Goal: Task Accomplishment & Management: Manage account settings

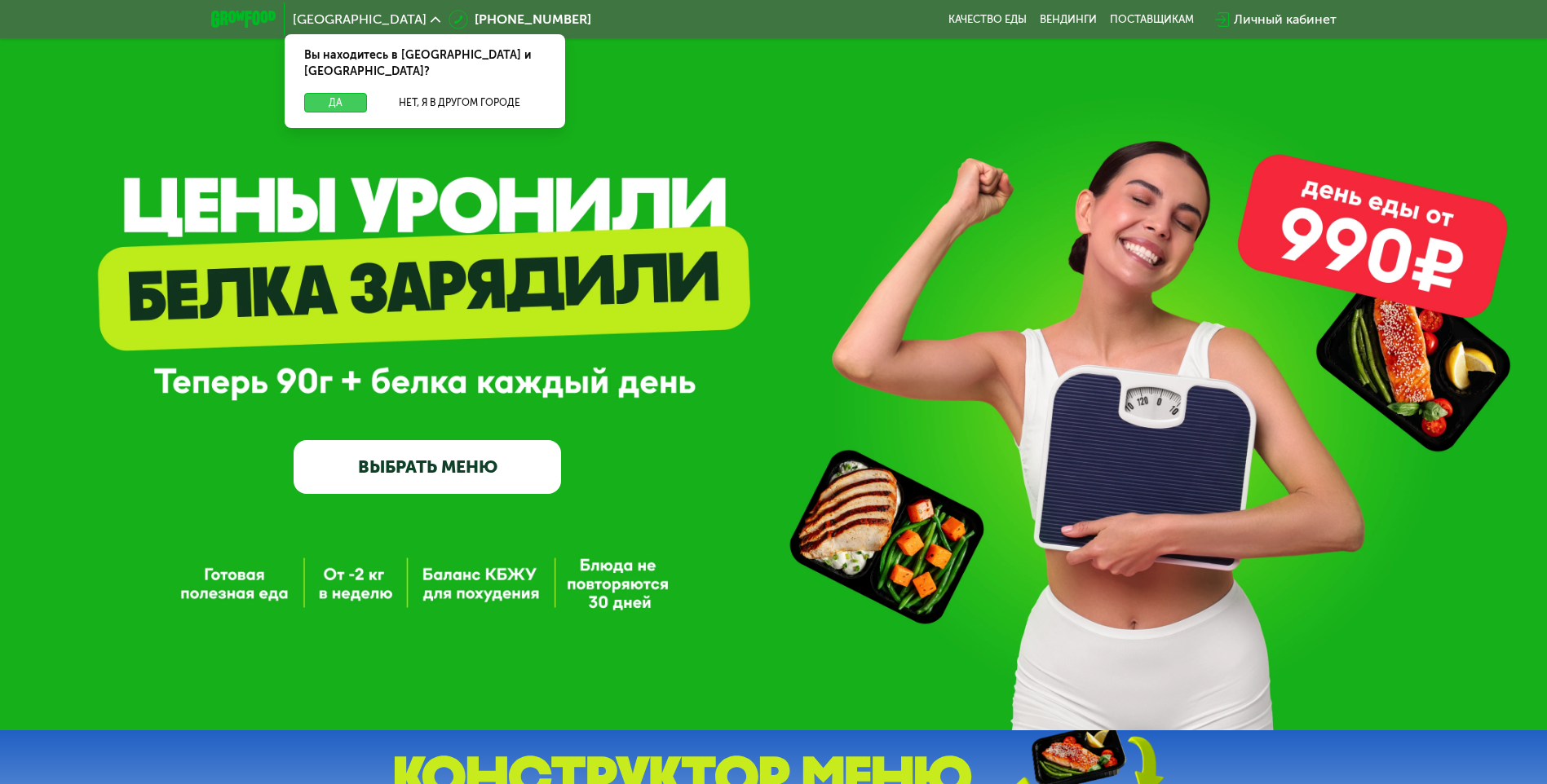
drag, startPoint x: 348, startPoint y: 89, endPoint x: 487, endPoint y: 57, distance: 142.6
click at [349, 93] on button "Да" at bounding box center [336, 102] width 63 height 19
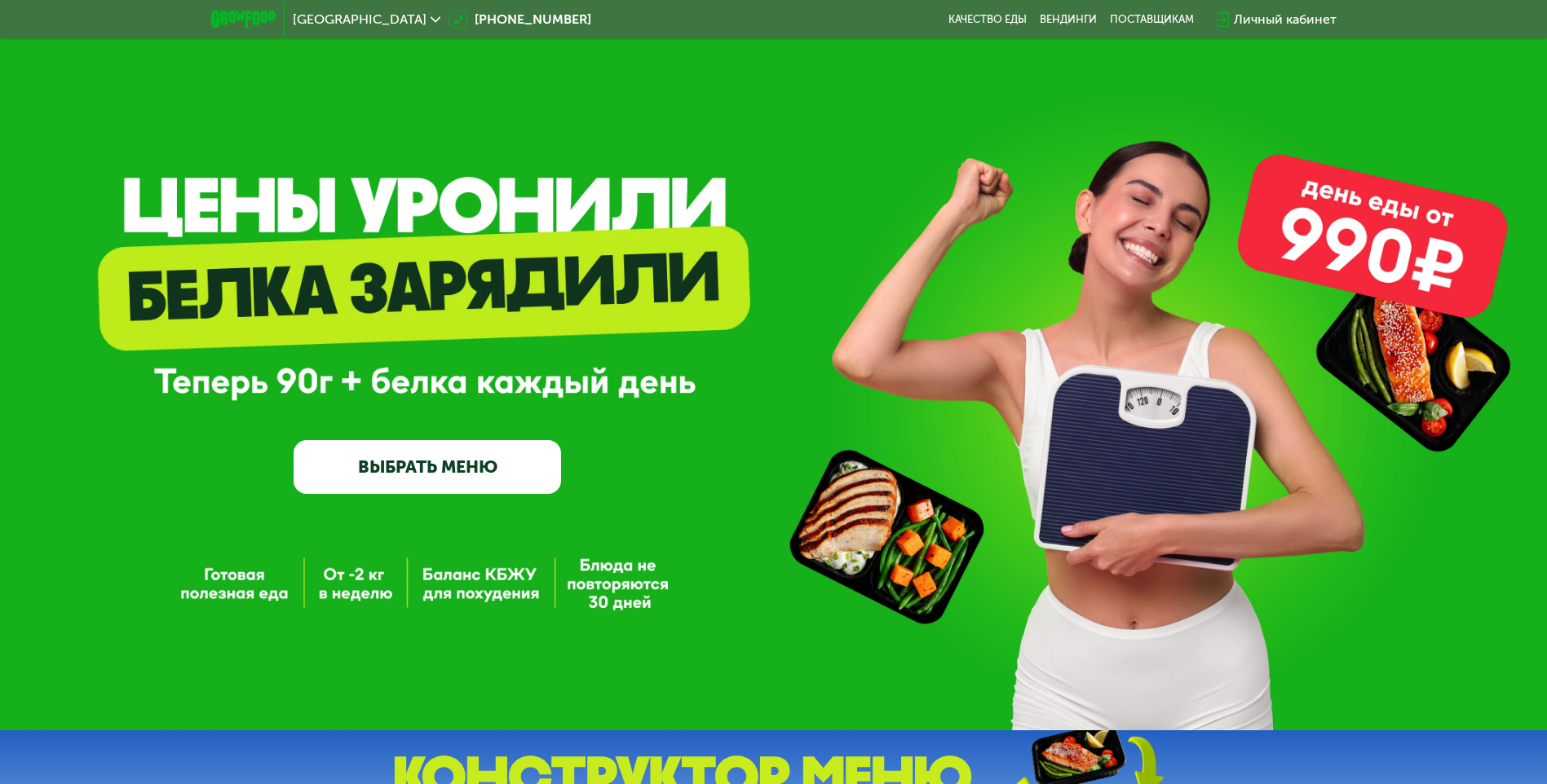
click at [1288, 26] on div "Личный кабинет" at bounding box center [1286, 19] width 103 height 19
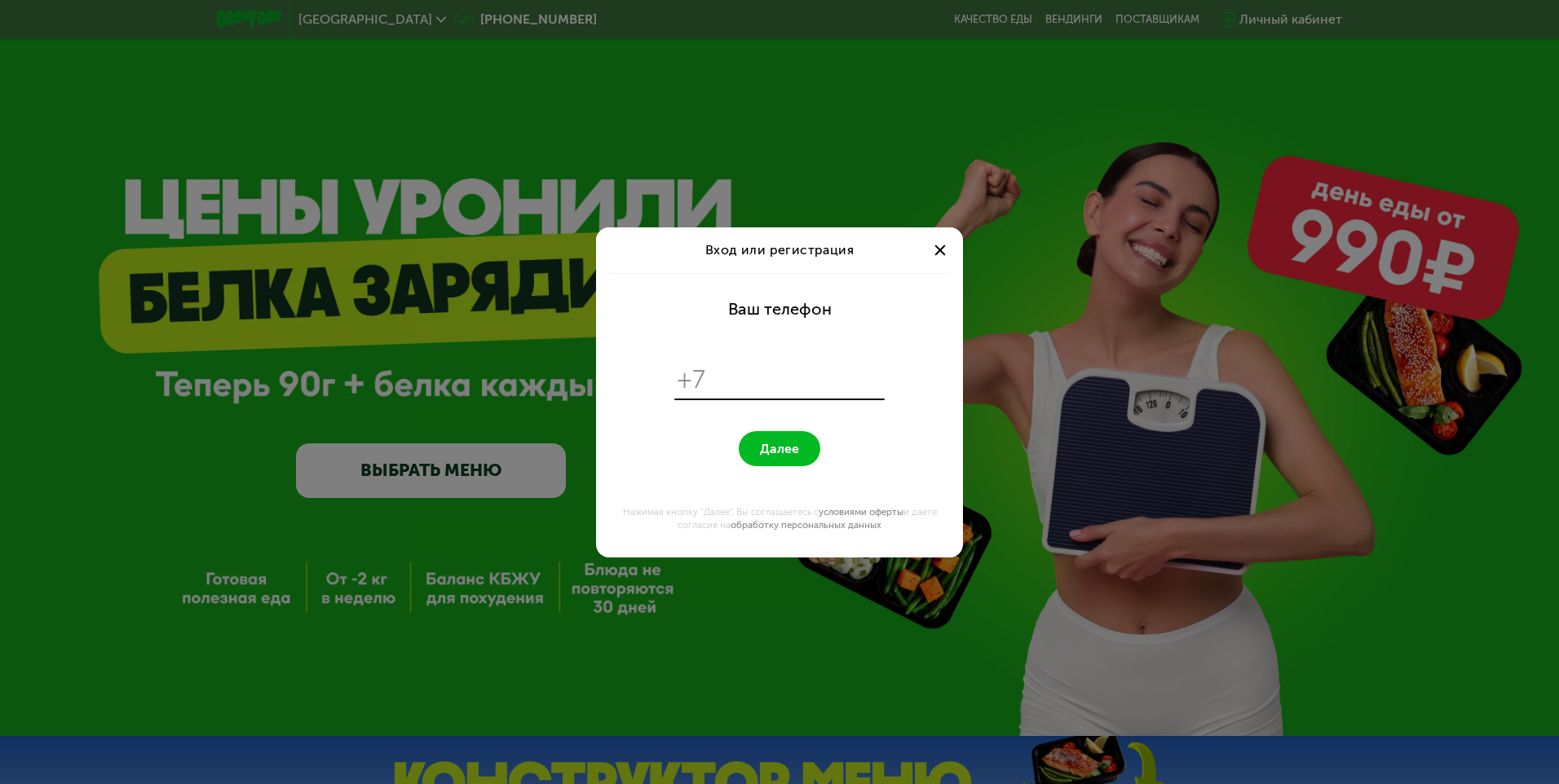
click at [751, 373] on input "tel" at bounding box center [798, 379] width 167 height 31
type input "**********"
click at [785, 452] on span "Далее" at bounding box center [779, 449] width 39 height 15
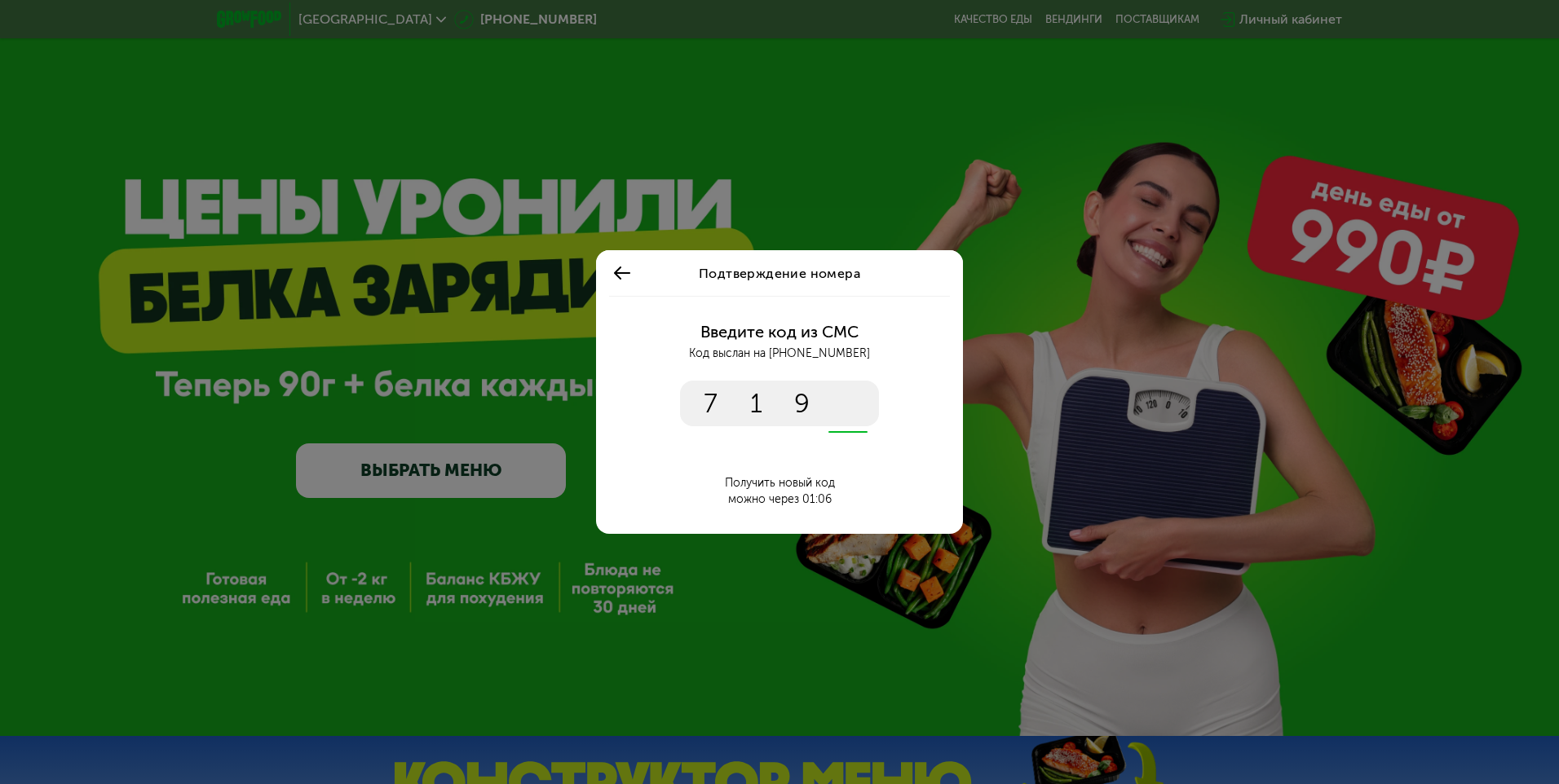
type input "****"
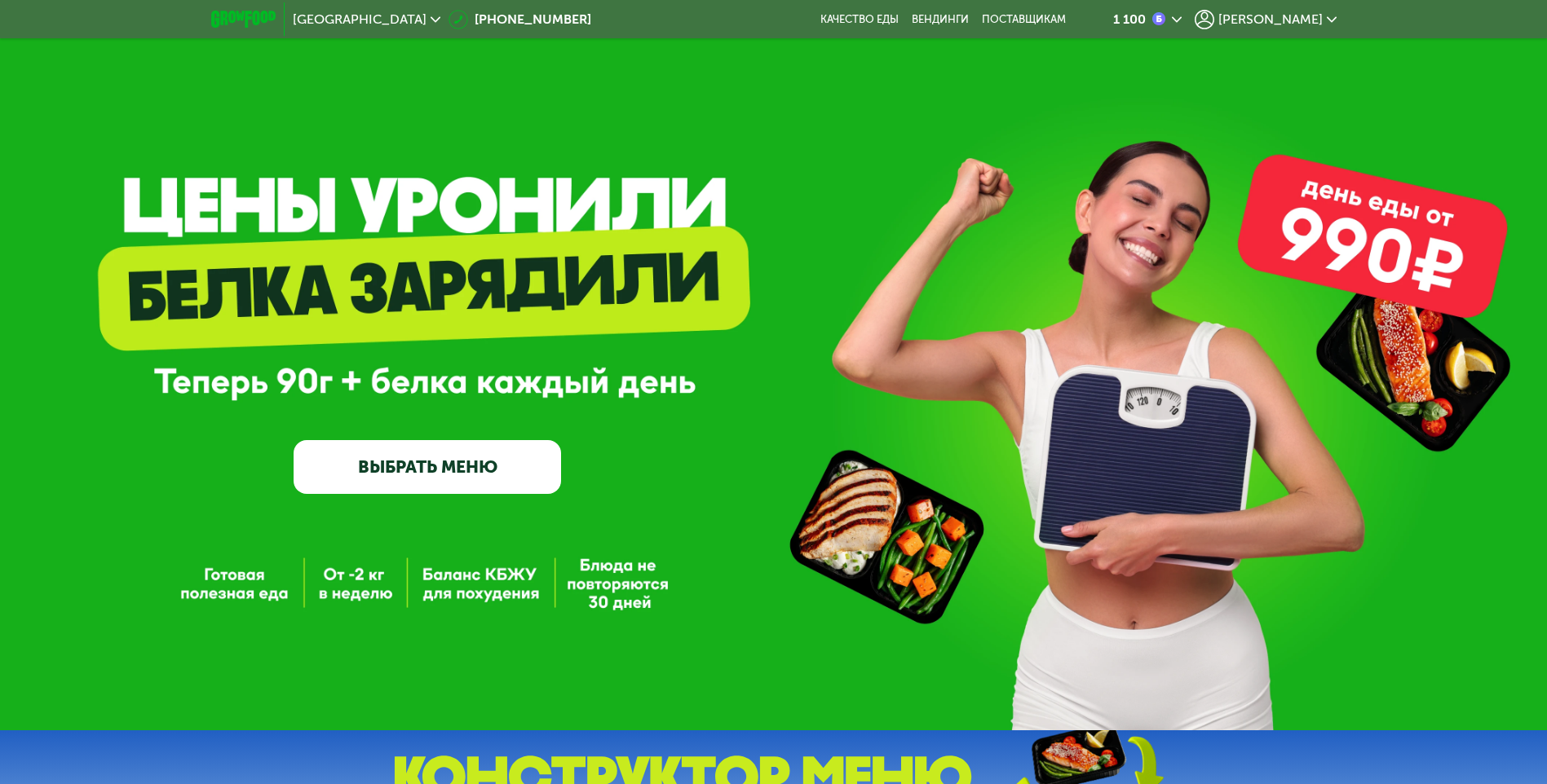
click at [1288, 23] on span "[PERSON_NAME]" at bounding box center [1271, 19] width 105 height 13
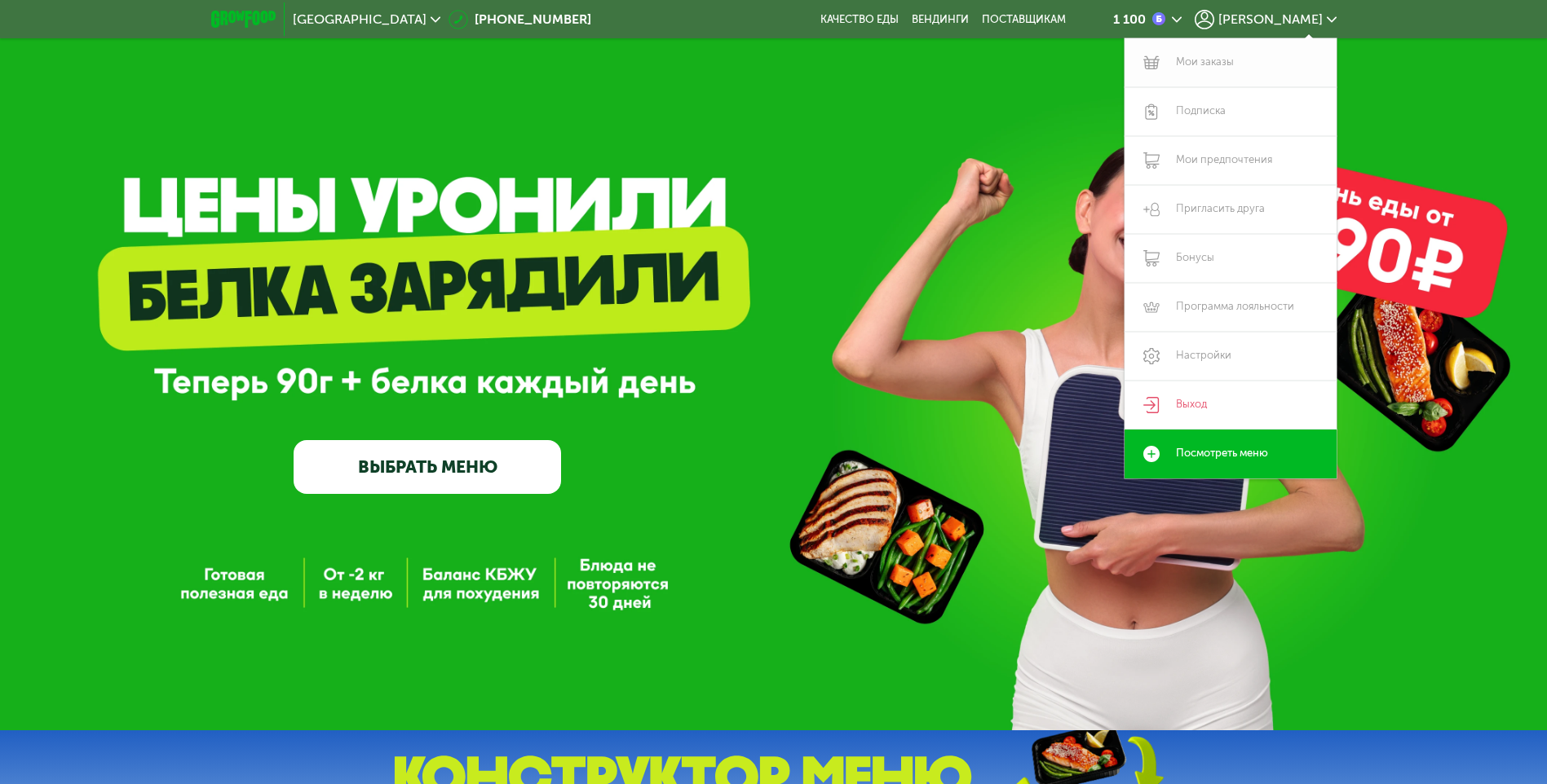
click at [1195, 58] on link "Мои заказы" at bounding box center [1231, 63] width 212 height 49
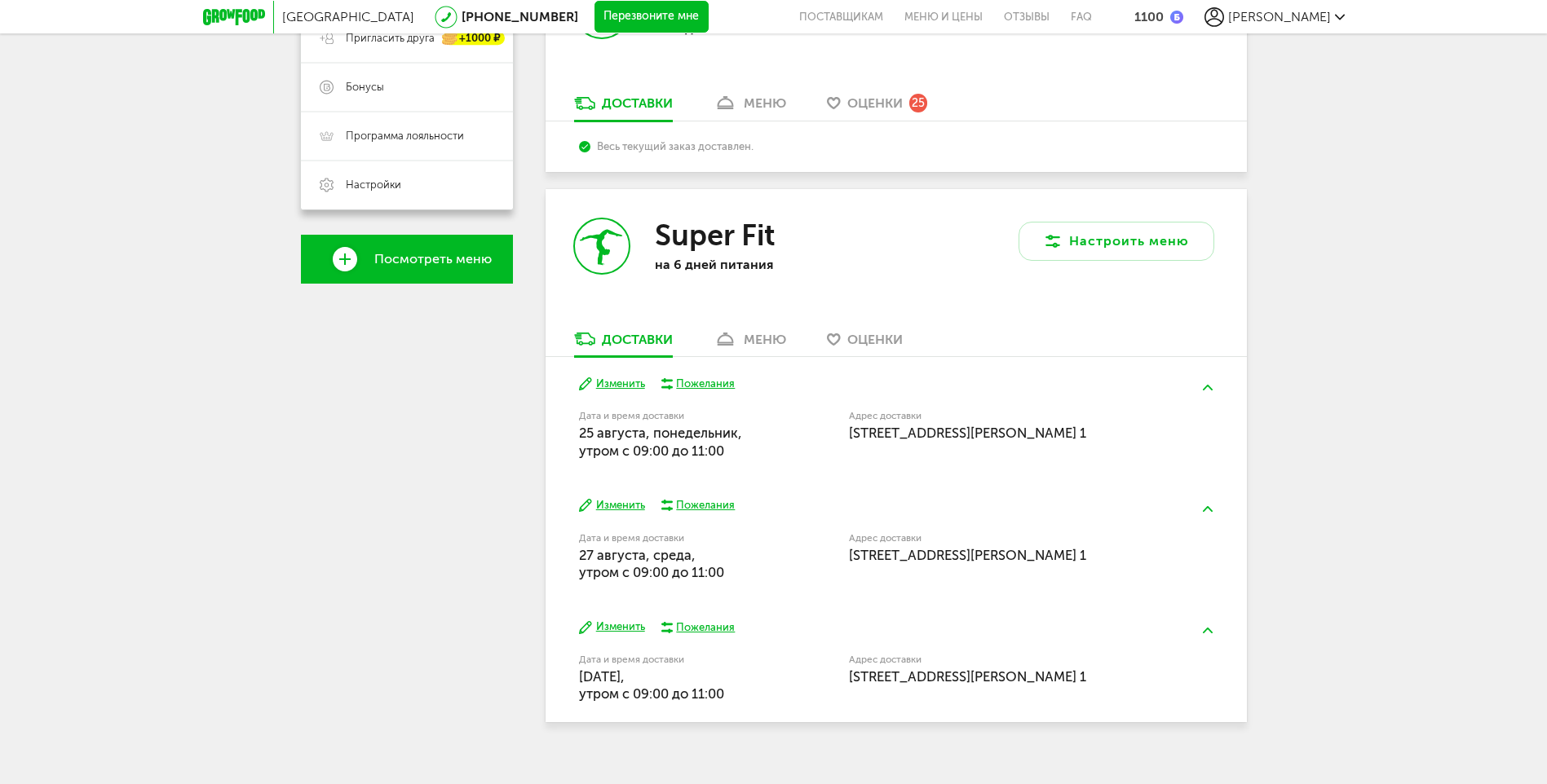
scroll to position [407, 0]
click at [760, 340] on div "меню" at bounding box center [765, 339] width 42 height 15
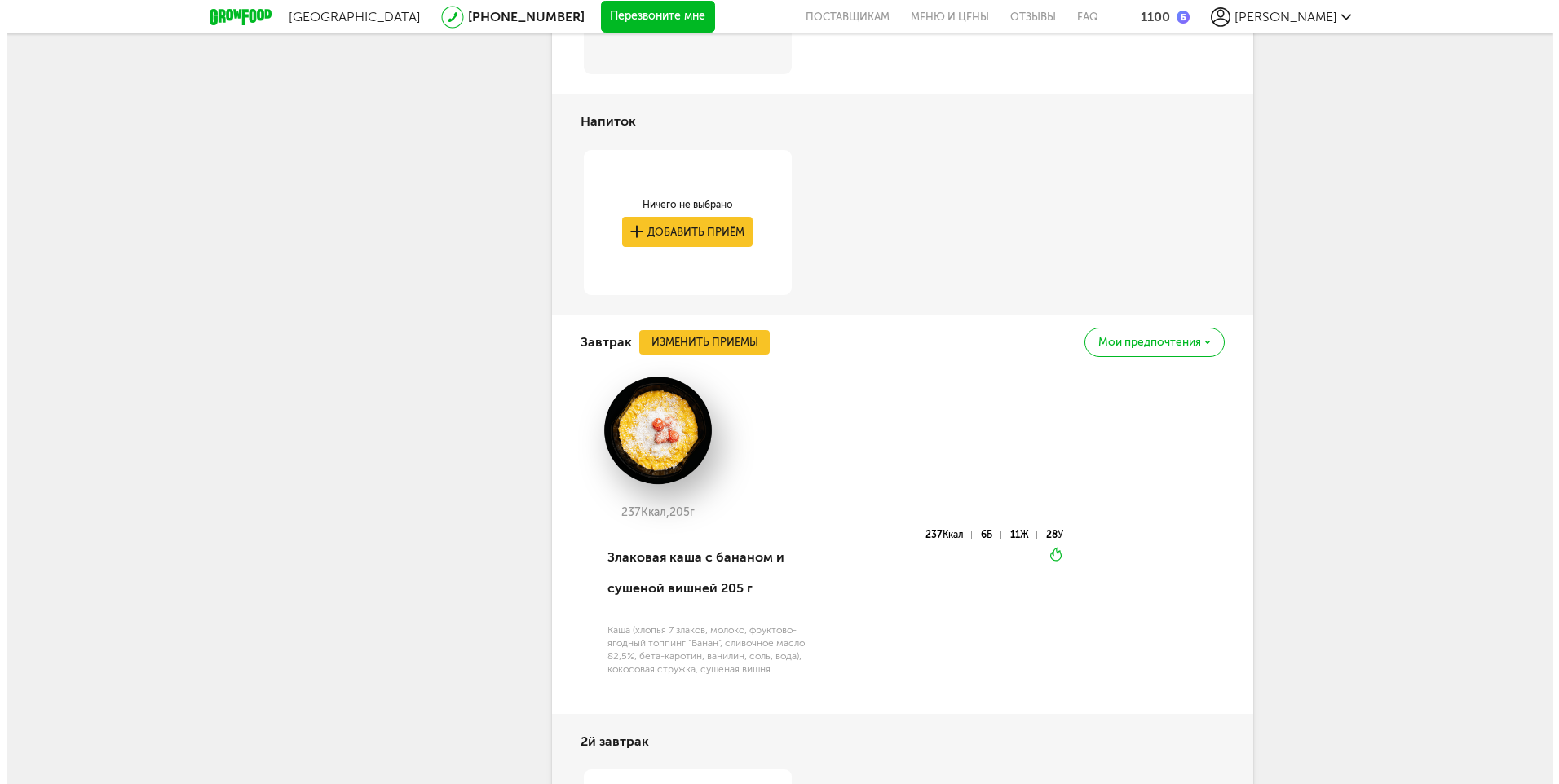
scroll to position [1125, 0]
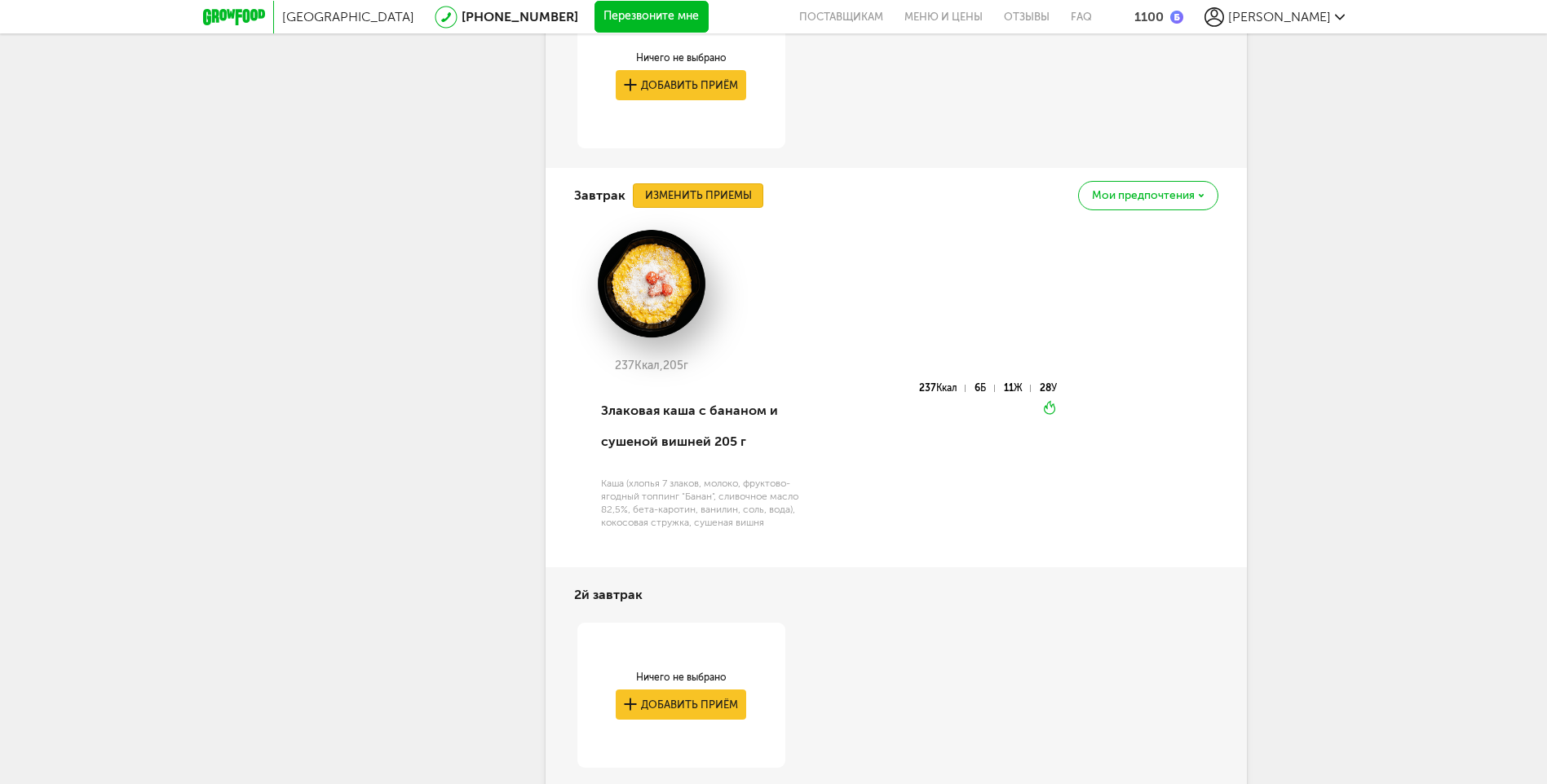
click at [700, 195] on button "Изменить приемы" at bounding box center [698, 195] width 130 height 24
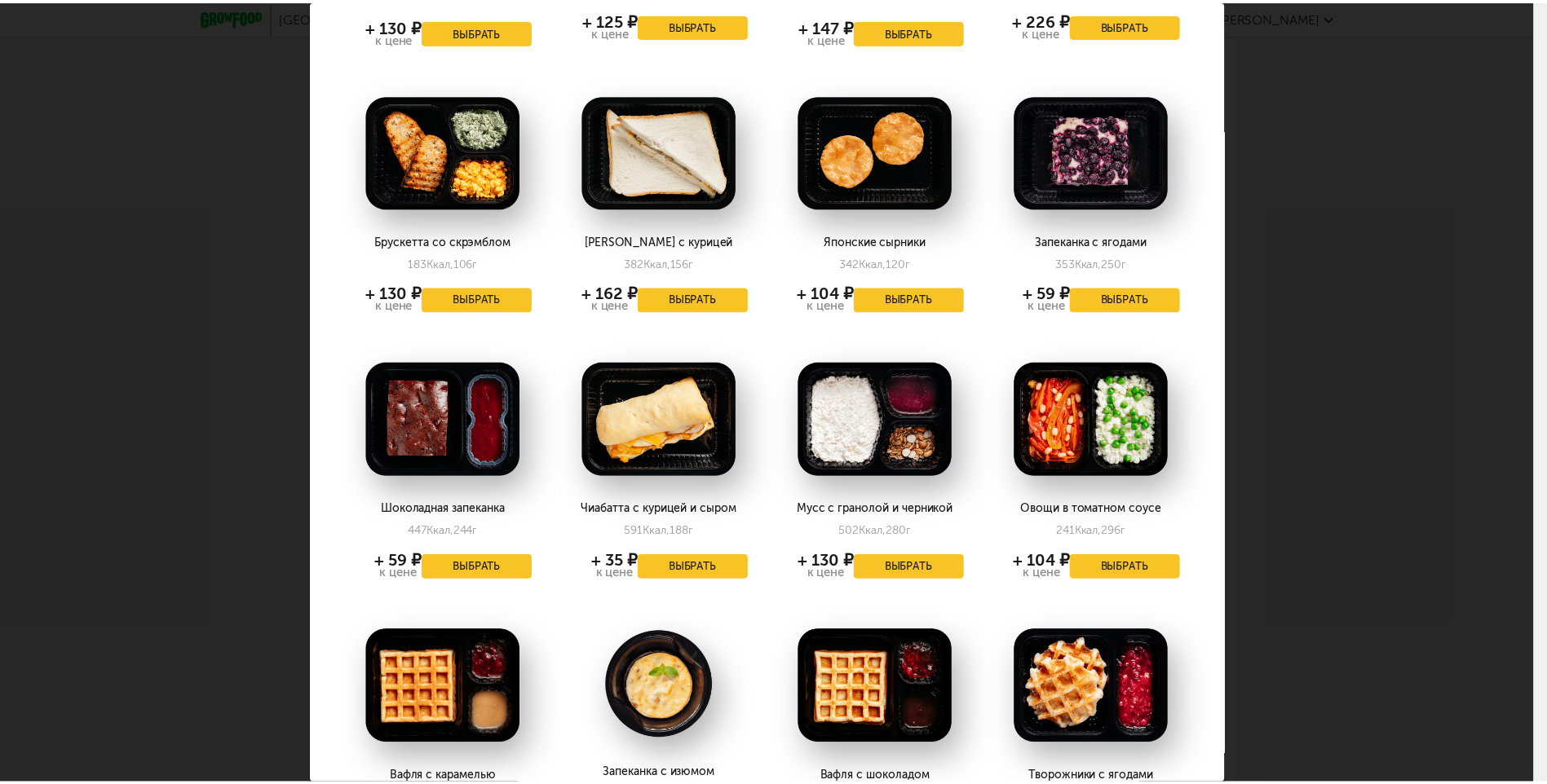
scroll to position [280, 0]
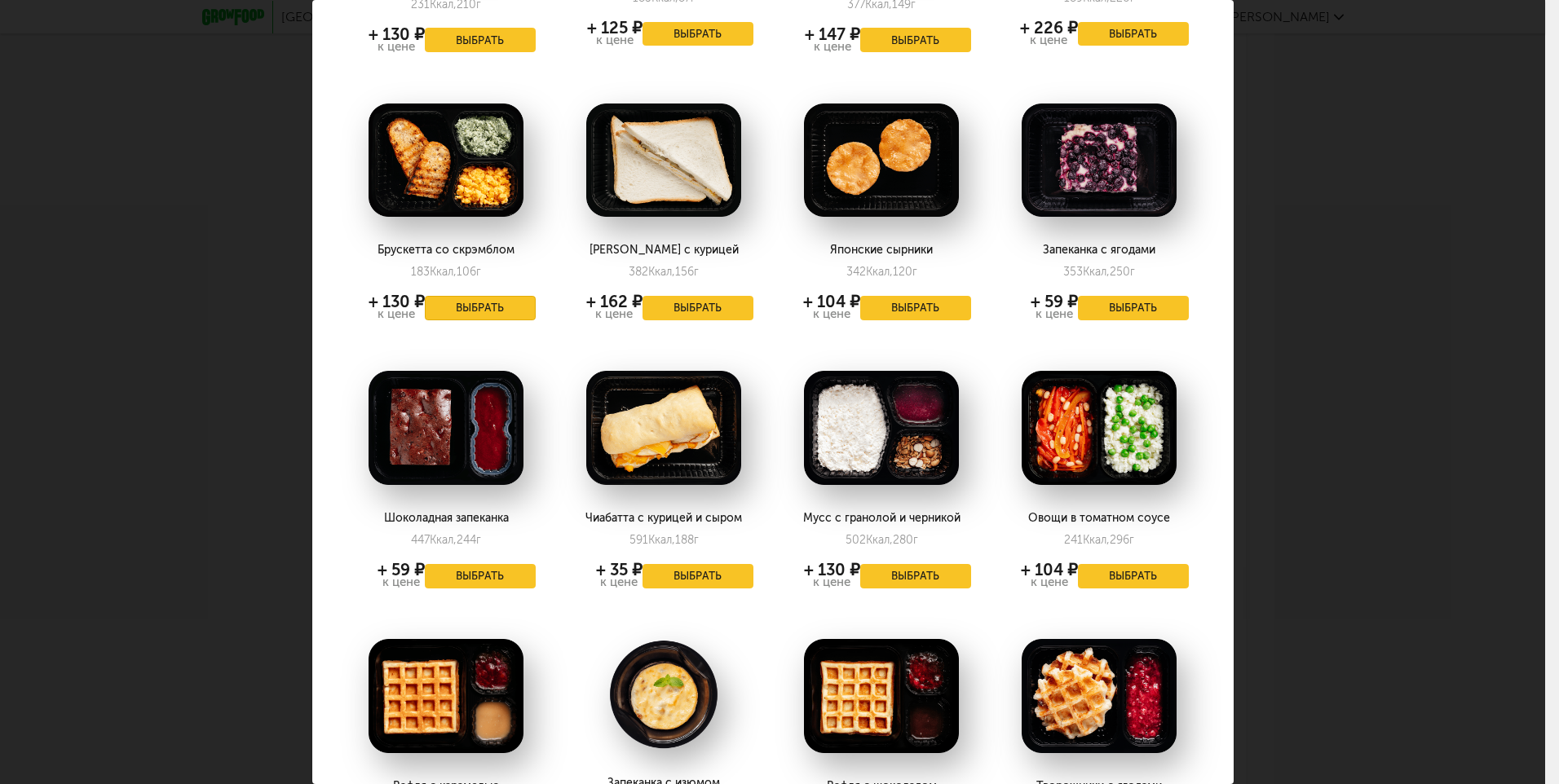
click at [477, 308] on button "Выбрать" at bounding box center [480, 308] width 111 height 24
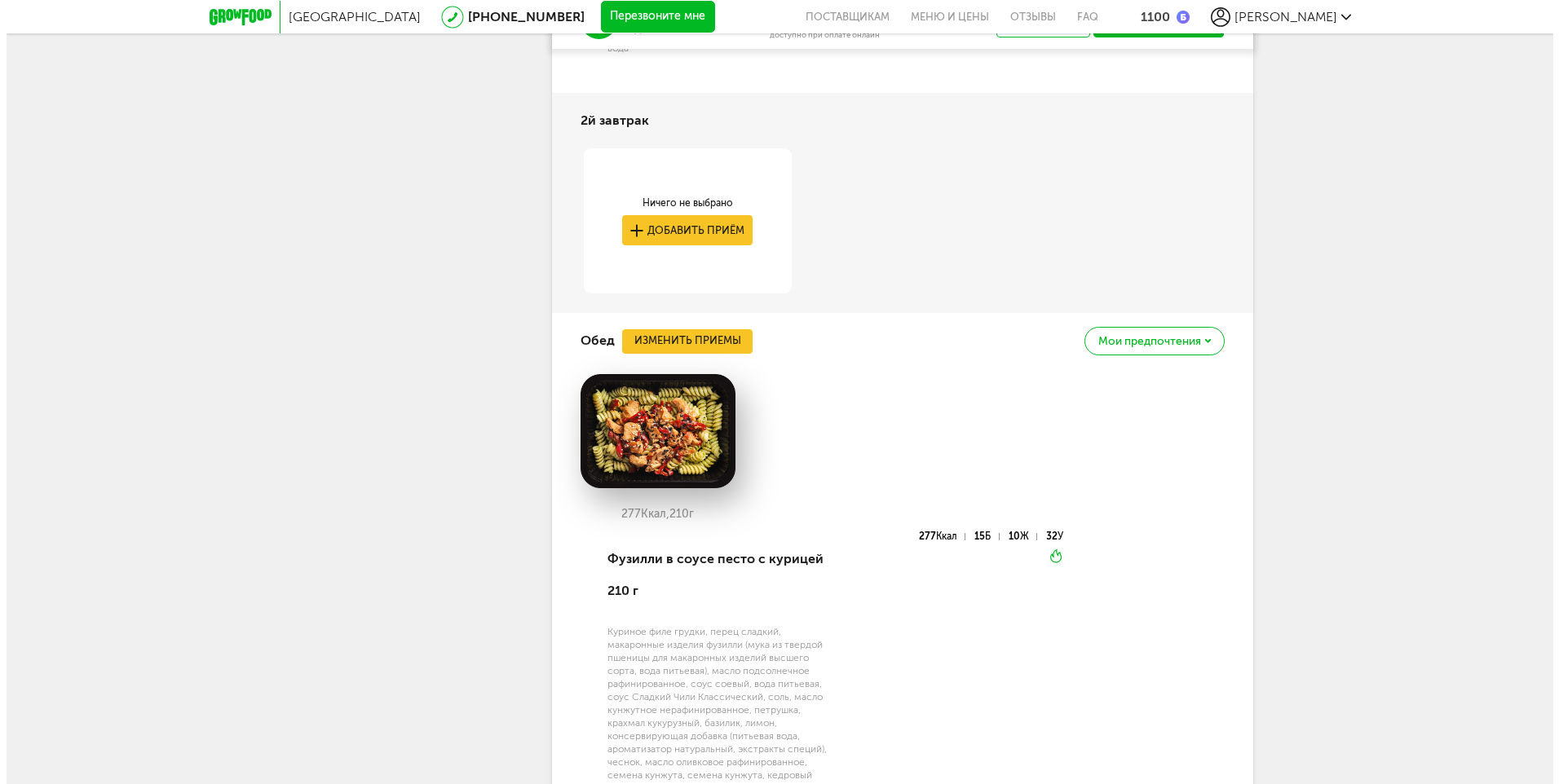
scroll to position [1859, 0]
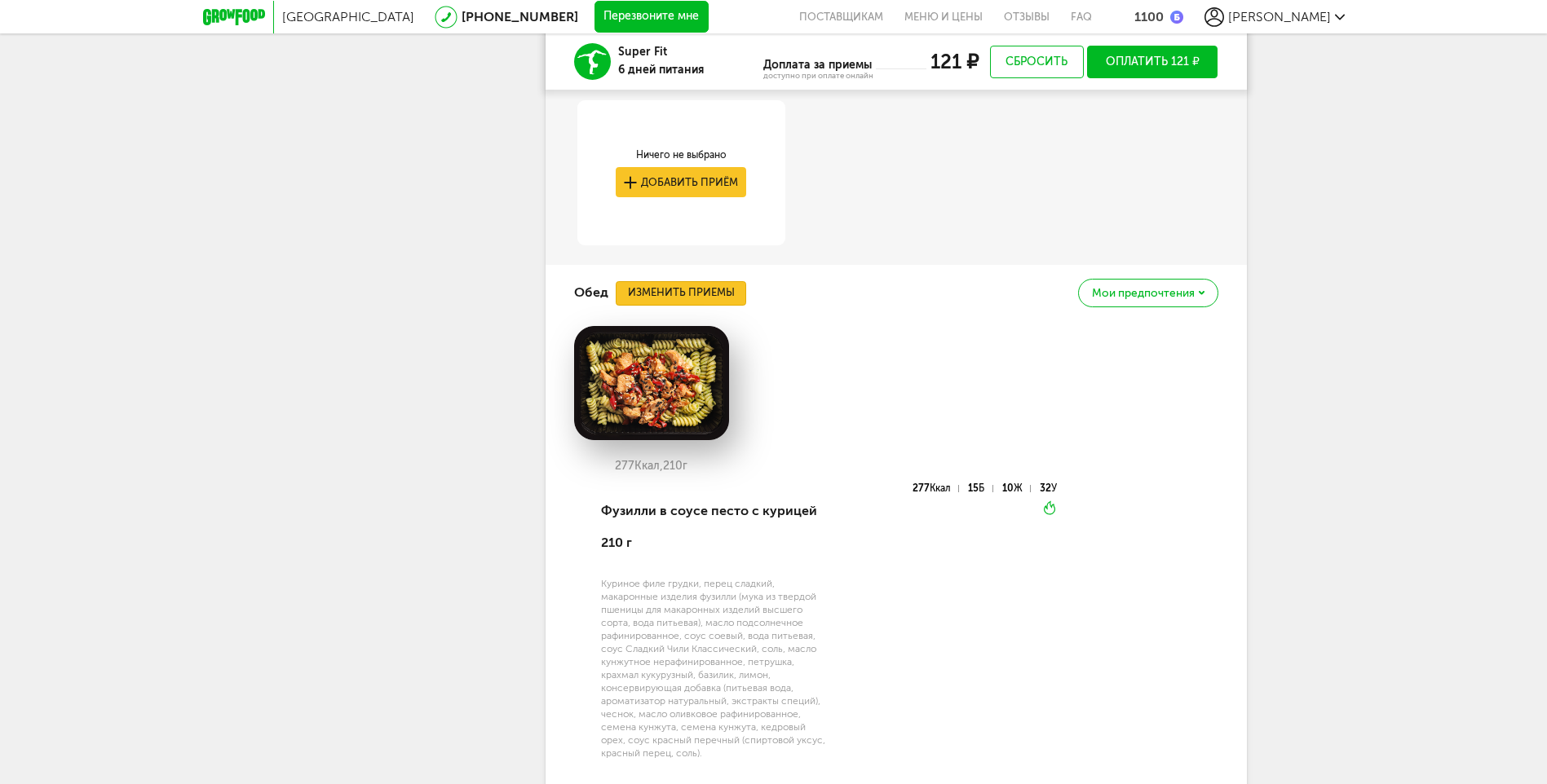
click at [717, 291] on button "Изменить приемы" at bounding box center [681, 293] width 130 height 24
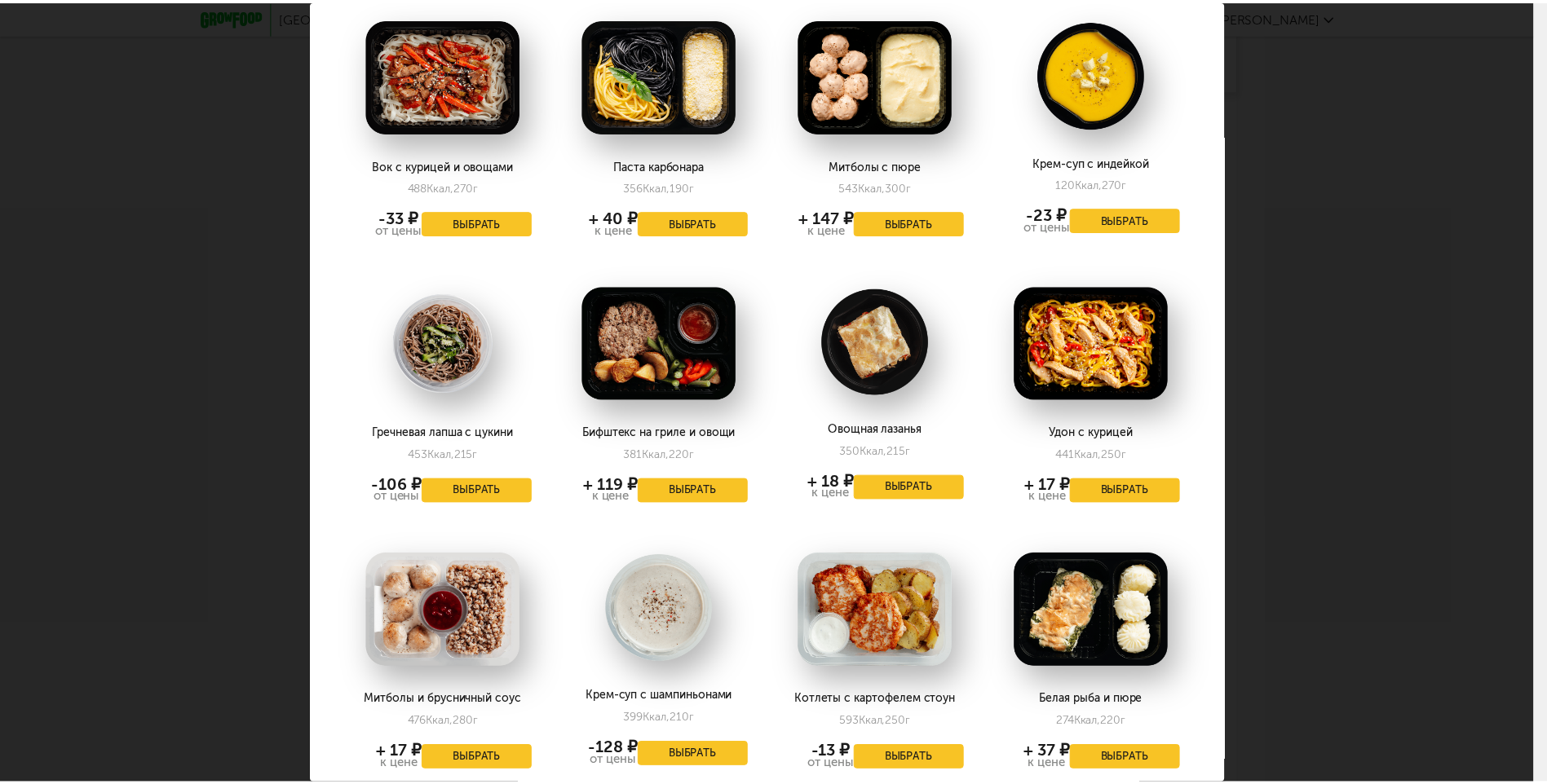
scroll to position [1794, 0]
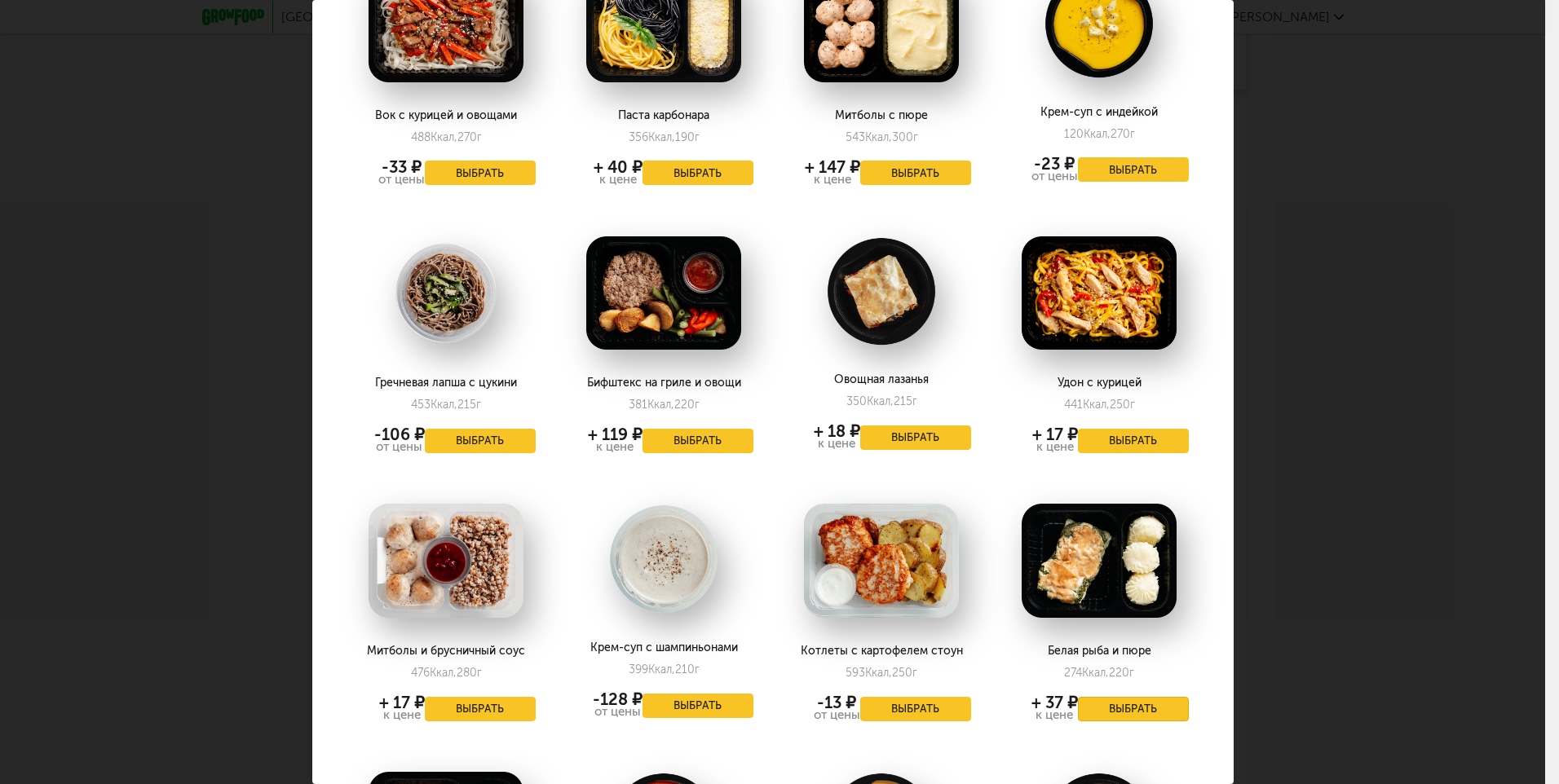
click at [1115, 697] on button "Выбрать" at bounding box center [1133, 709] width 111 height 24
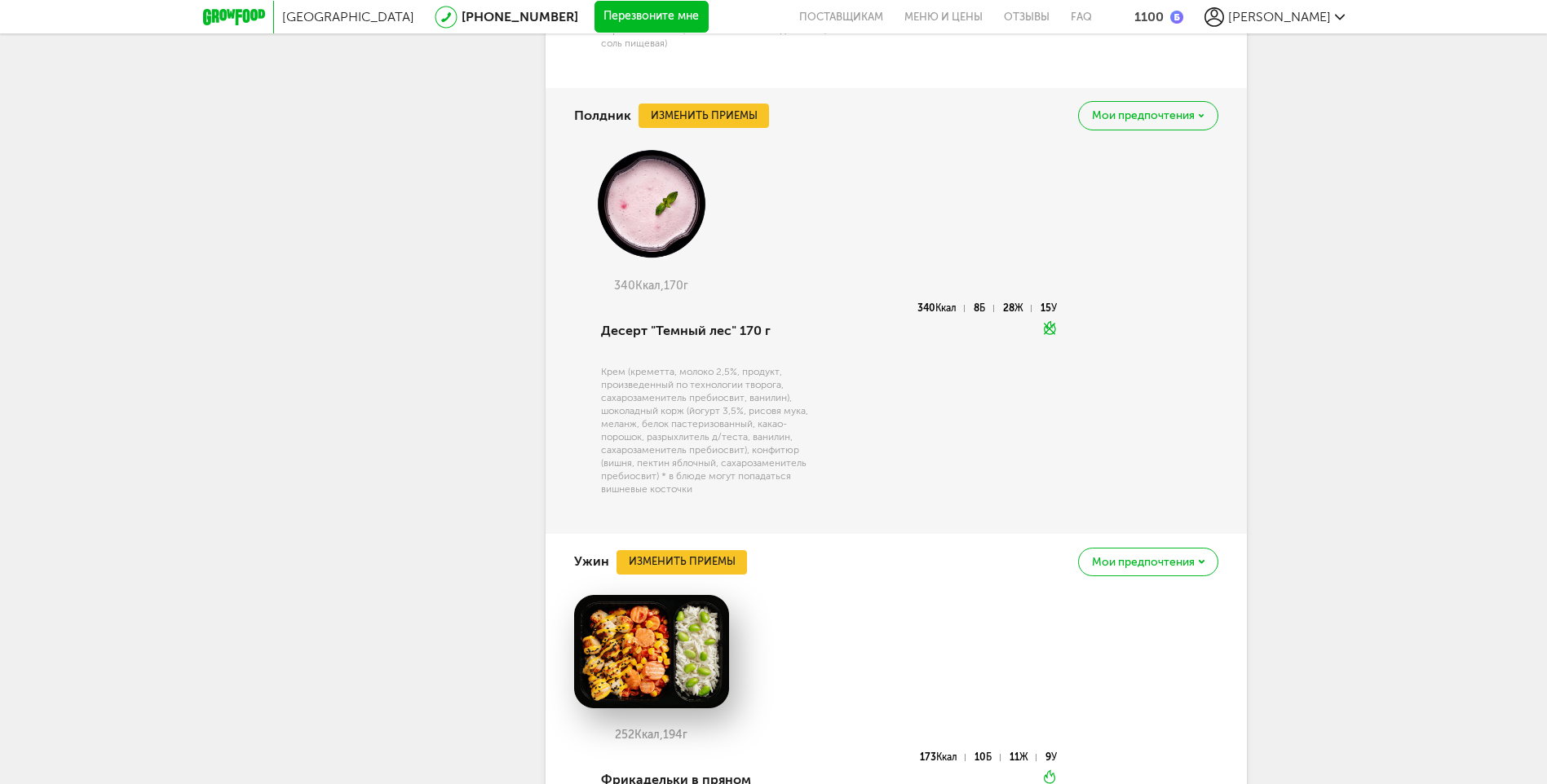
scroll to position [2349, 0]
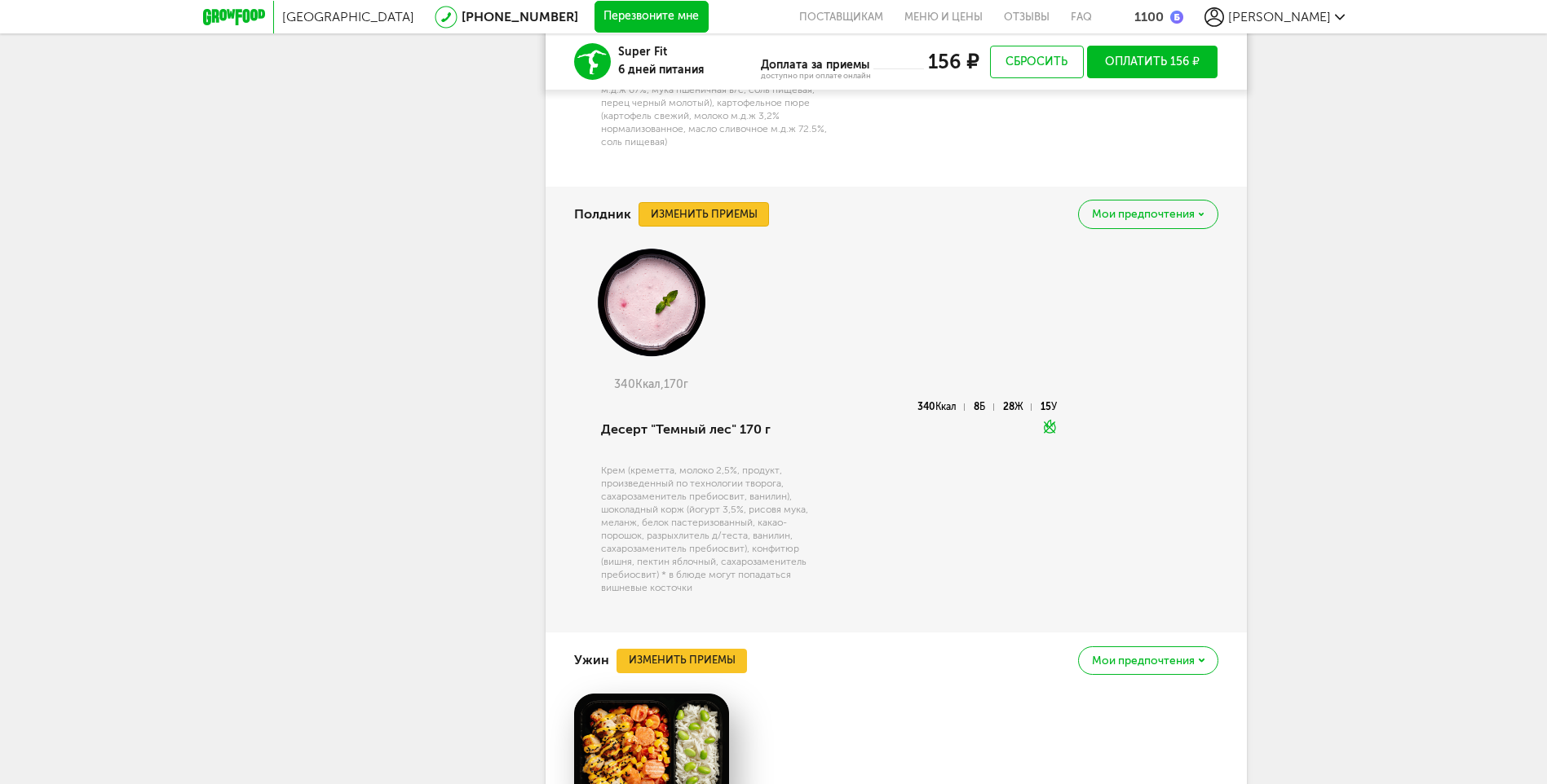
click at [735, 219] on button "Изменить приемы" at bounding box center [703, 214] width 130 height 24
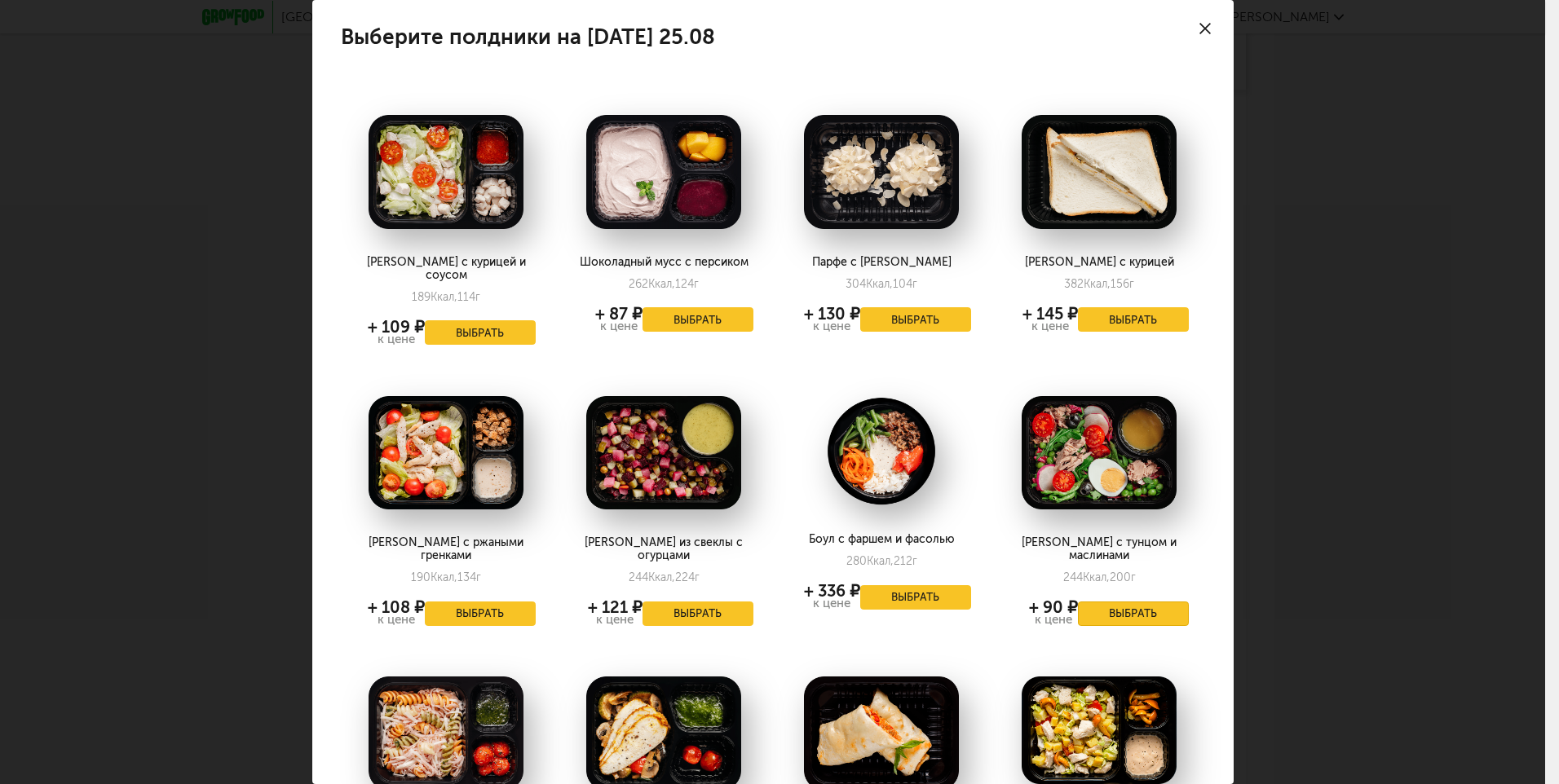
click at [1120, 602] on button "Выбрать" at bounding box center [1133, 613] width 111 height 24
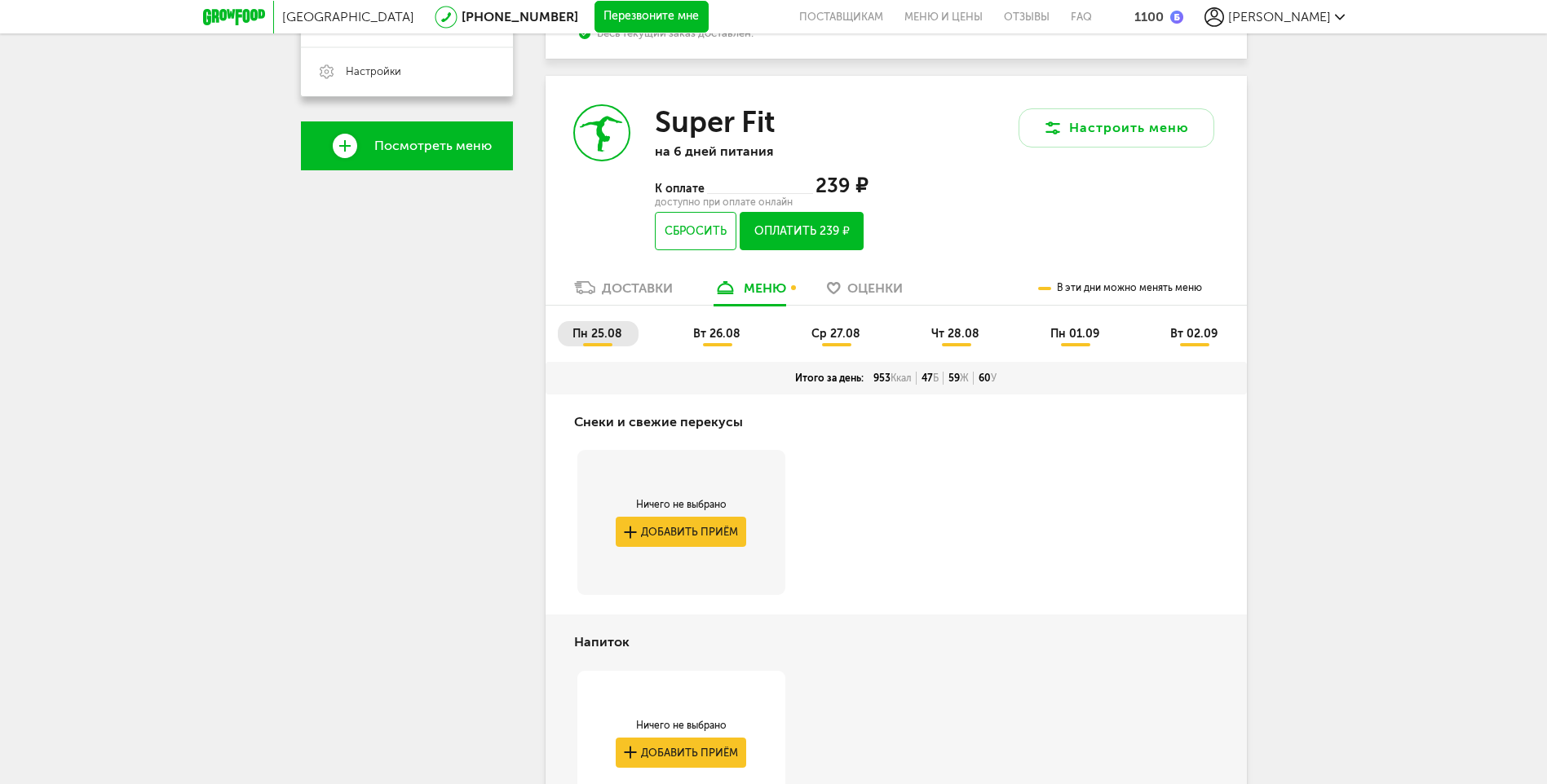
scroll to position [468, 0]
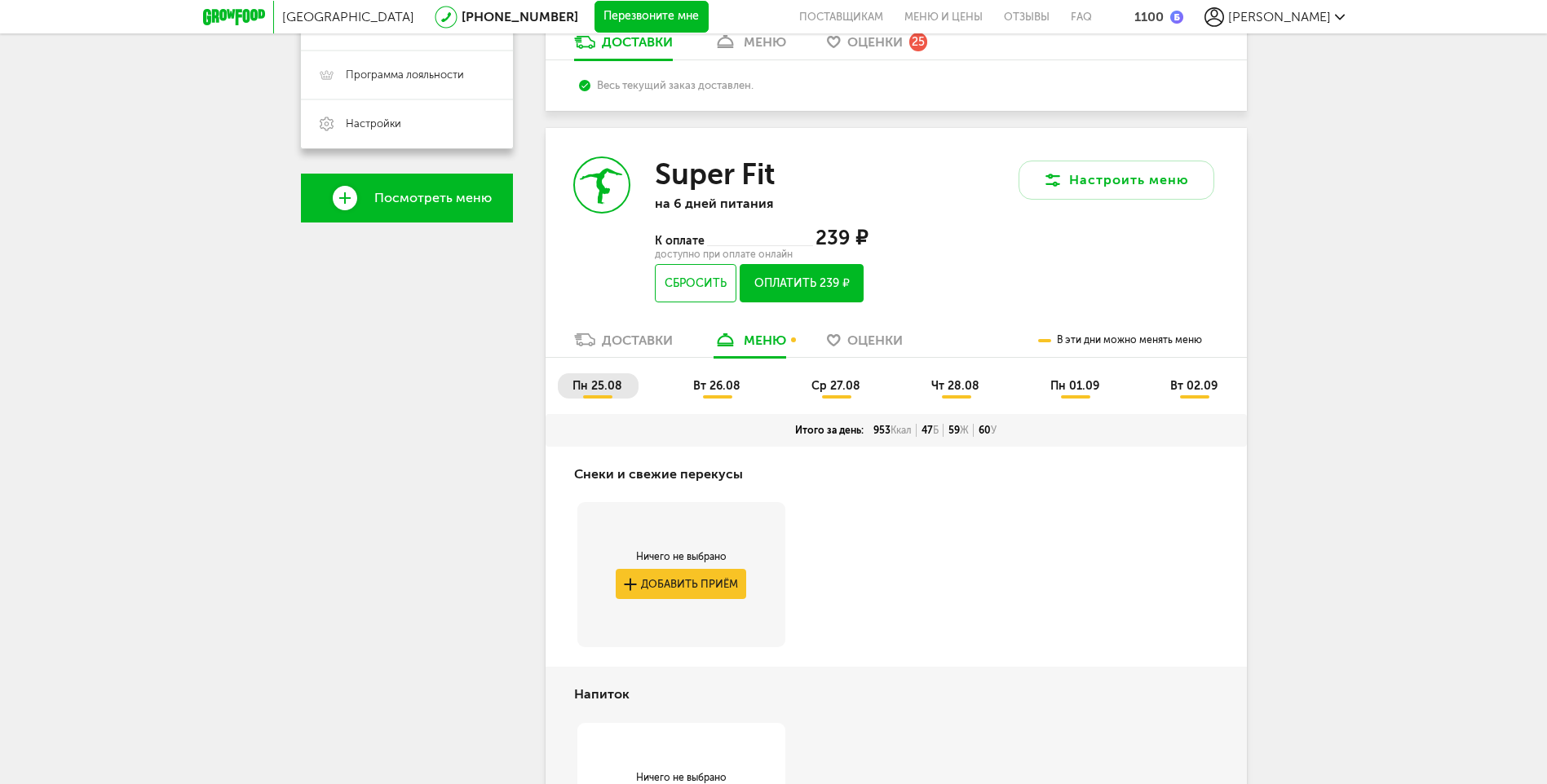
click at [716, 390] on span "вт 26.08" at bounding box center [717, 386] width 47 height 14
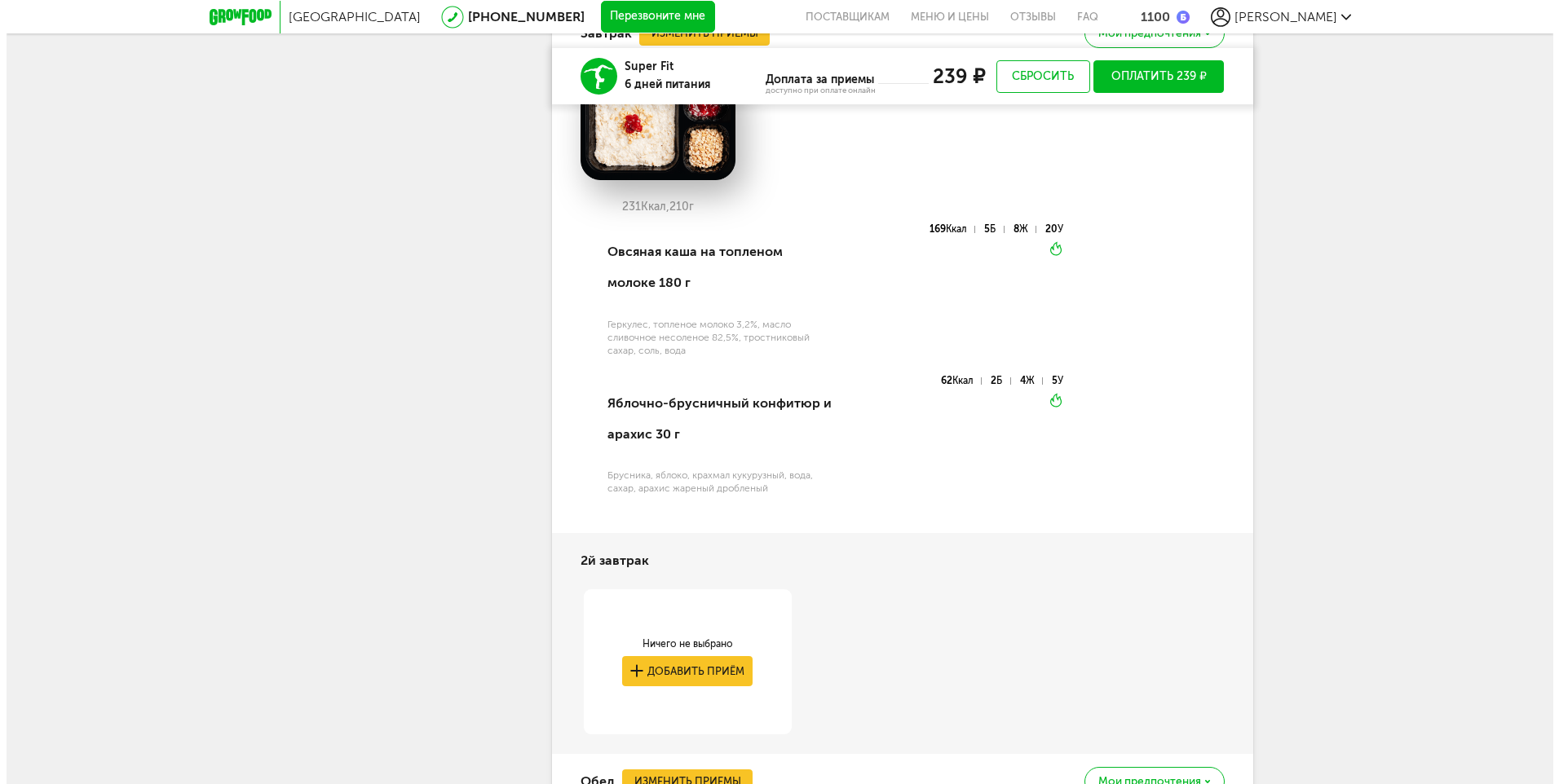
scroll to position [1038, 0]
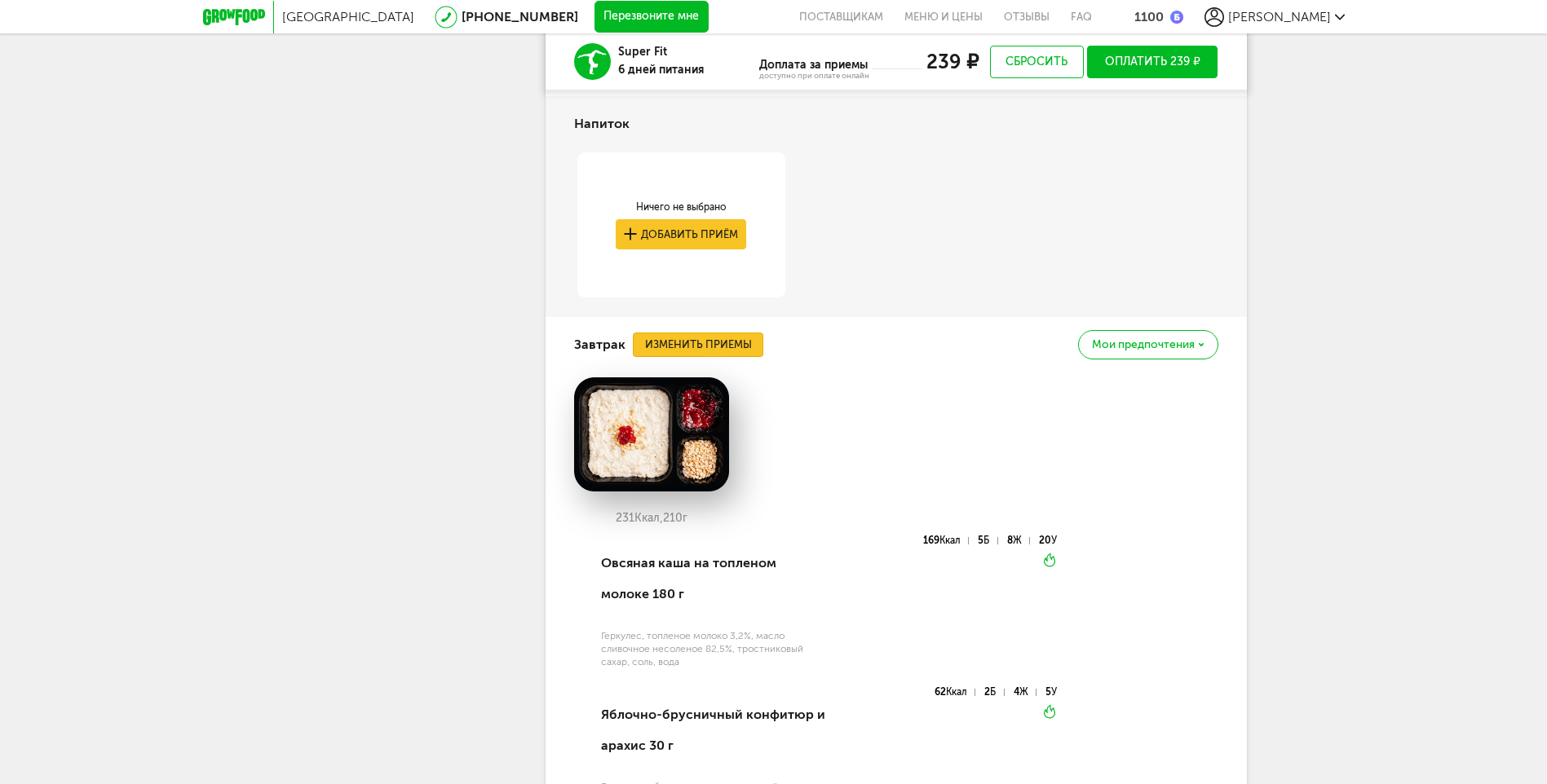
click at [713, 342] on button "Изменить приемы" at bounding box center [698, 345] width 130 height 24
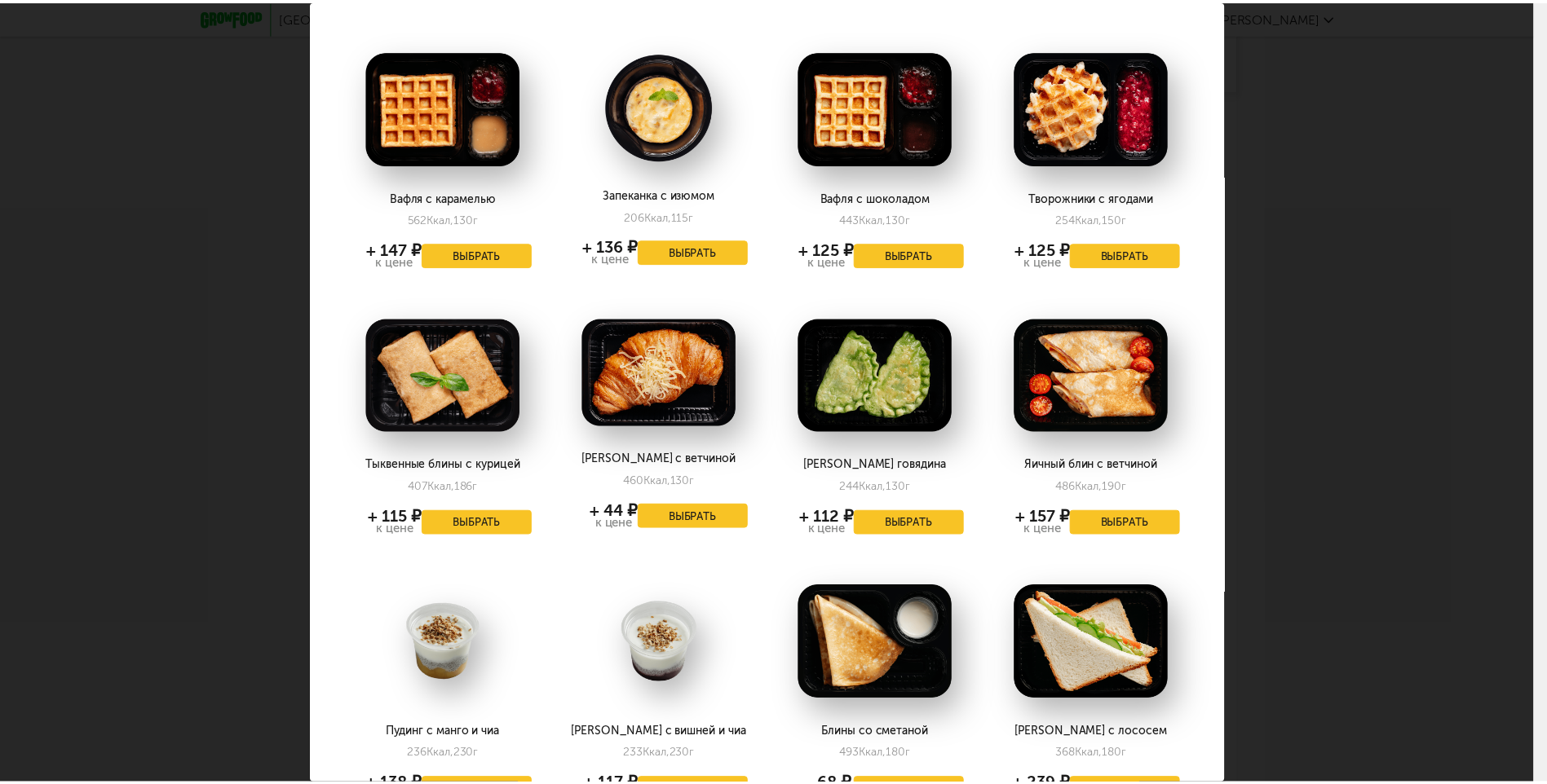
scroll to position [853, 0]
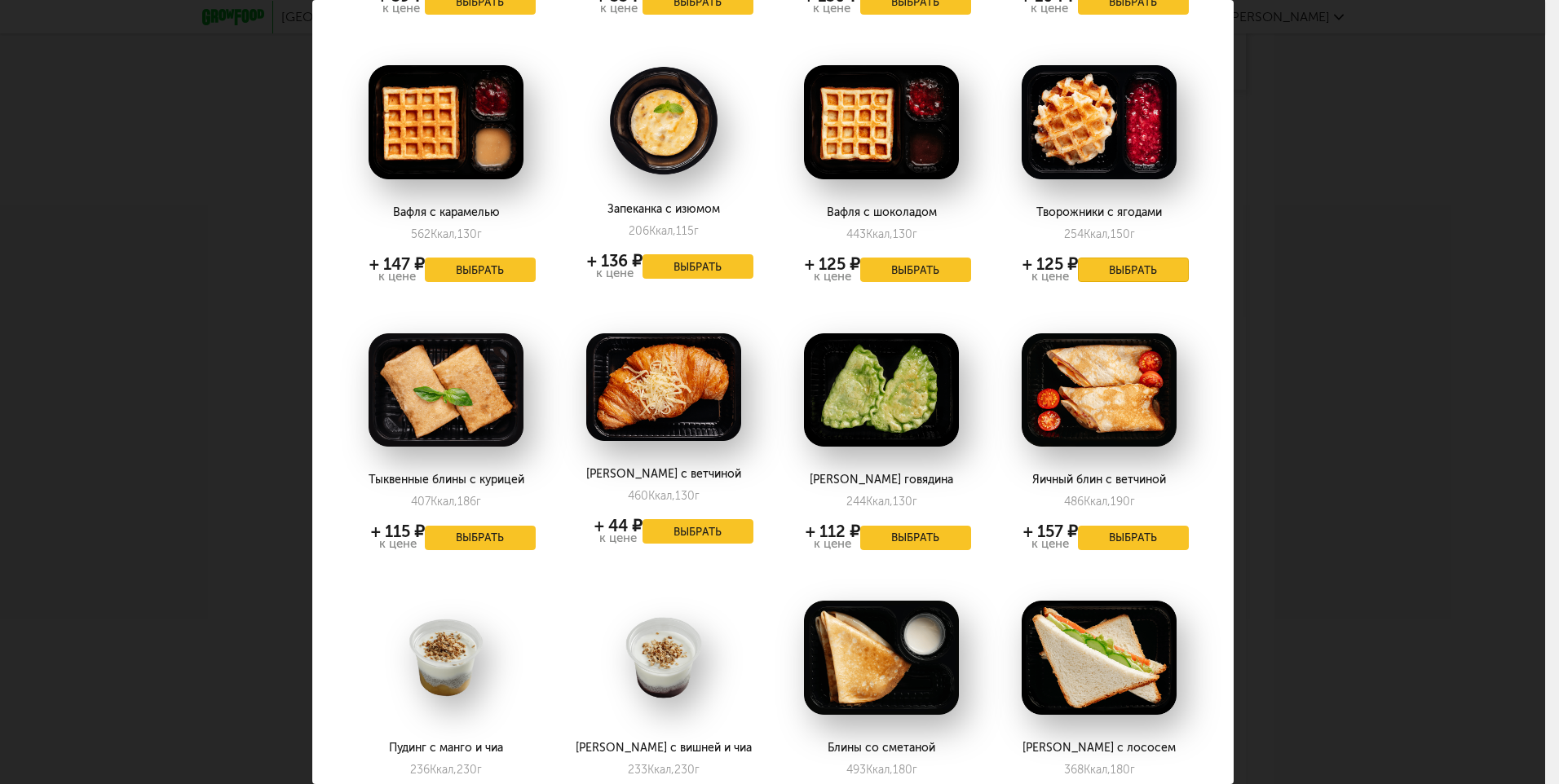
click at [1121, 270] on button "Выбрать" at bounding box center [1133, 270] width 111 height 24
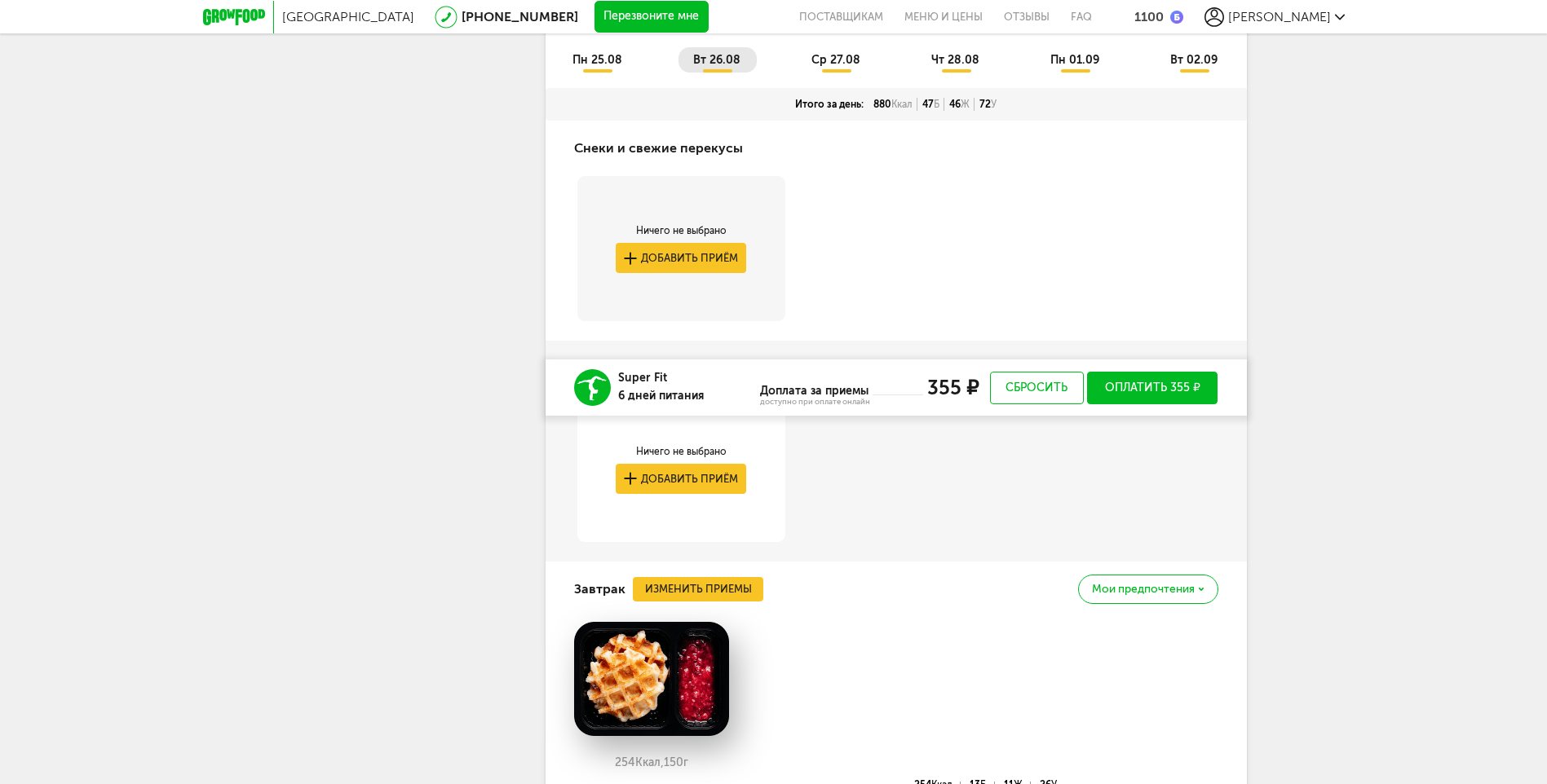
scroll to position [468, 0]
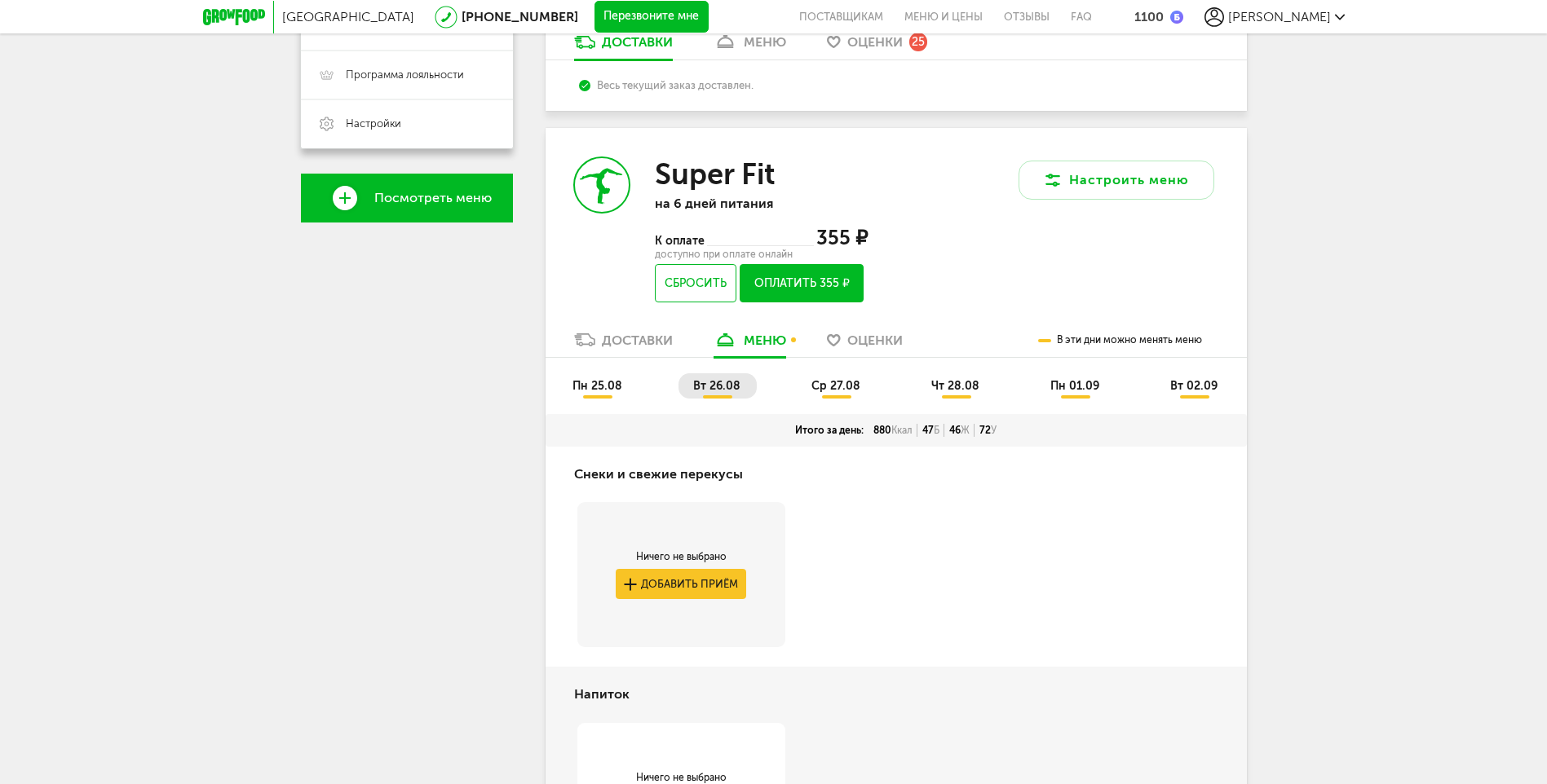
click at [856, 389] on span "ср 27.08" at bounding box center [836, 386] width 49 height 14
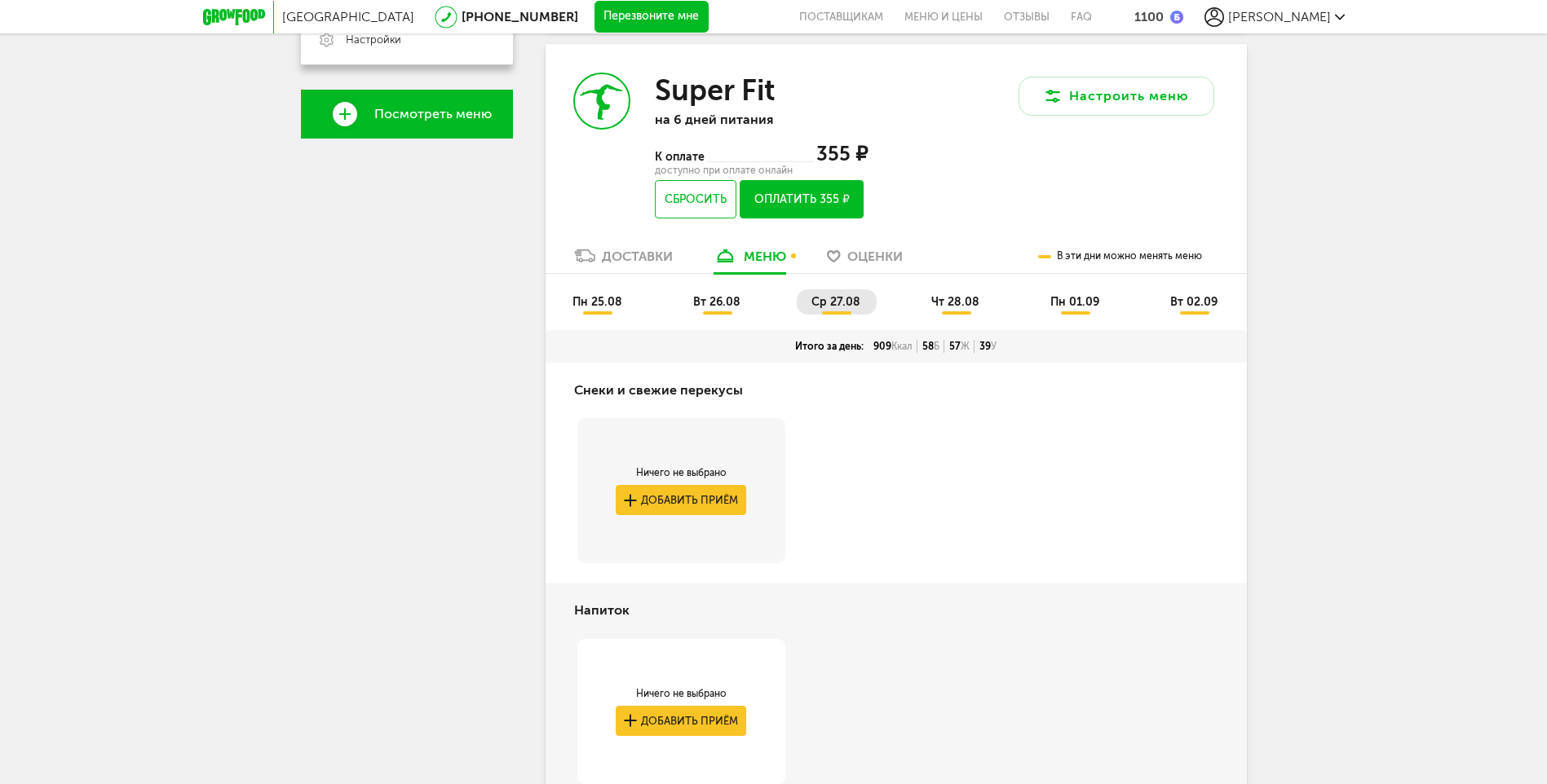
scroll to position [549, 0]
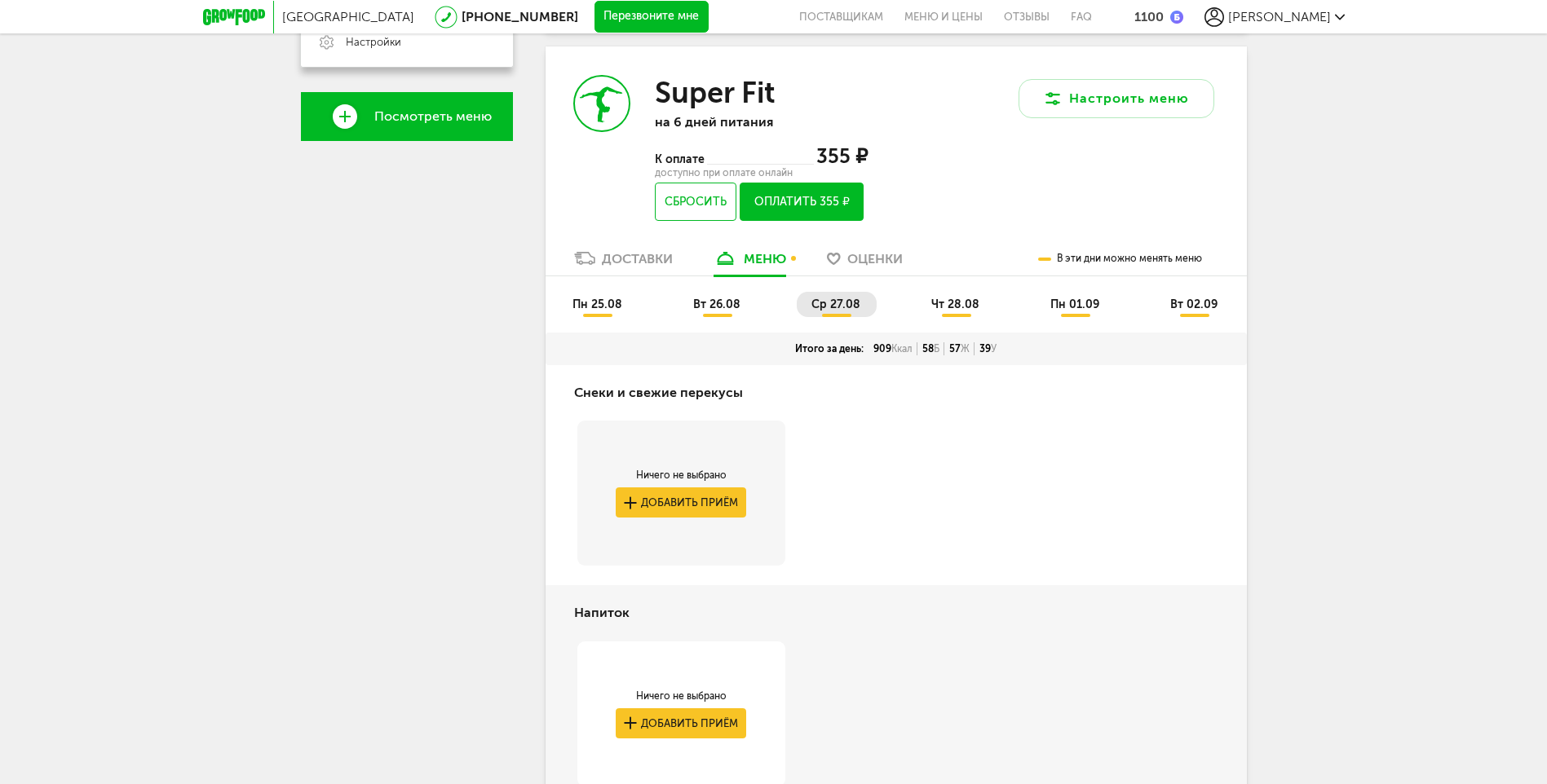
click at [954, 302] on span "чт 28.08" at bounding box center [955, 304] width 48 height 14
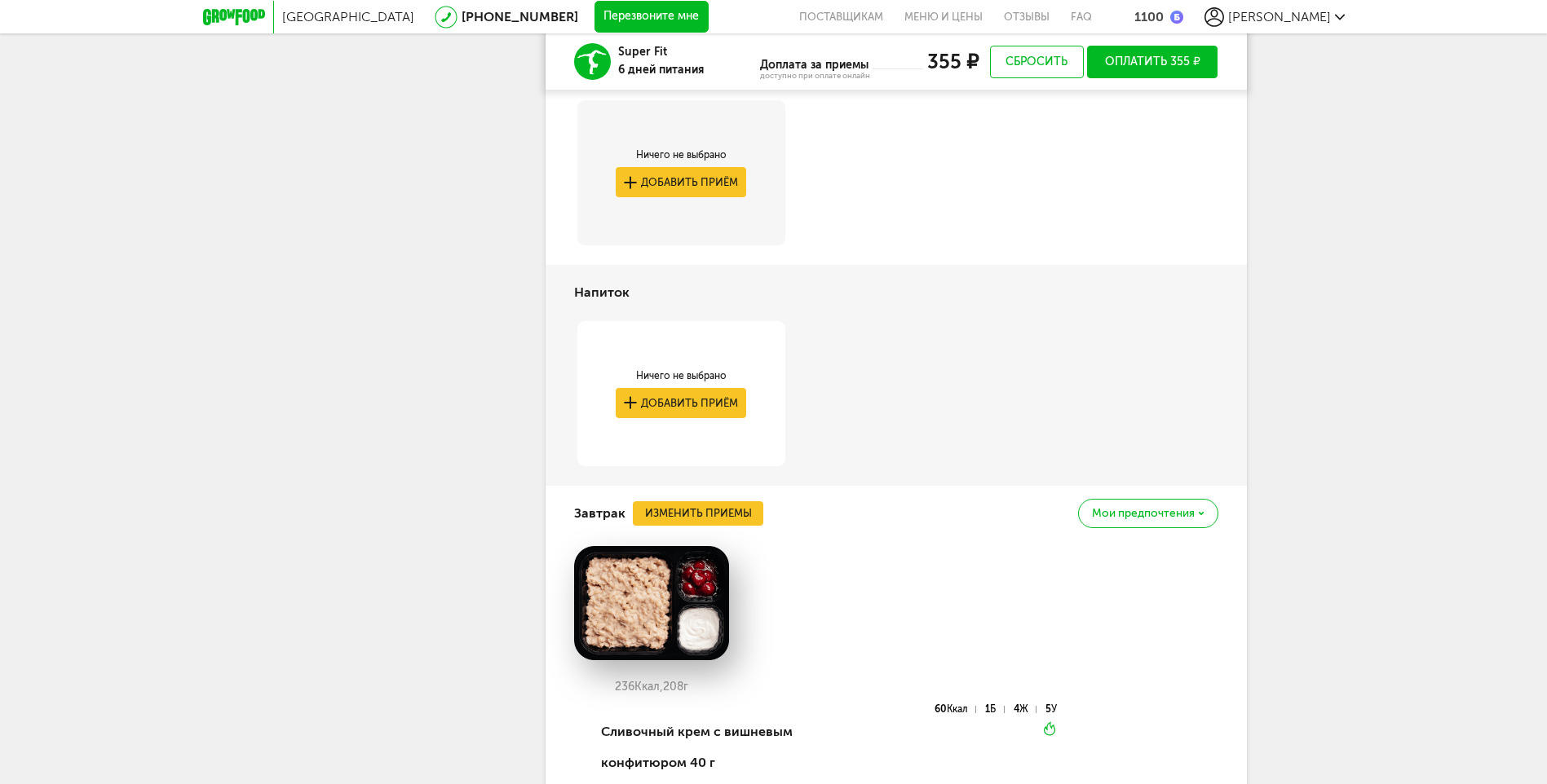
scroll to position [1120, 0]
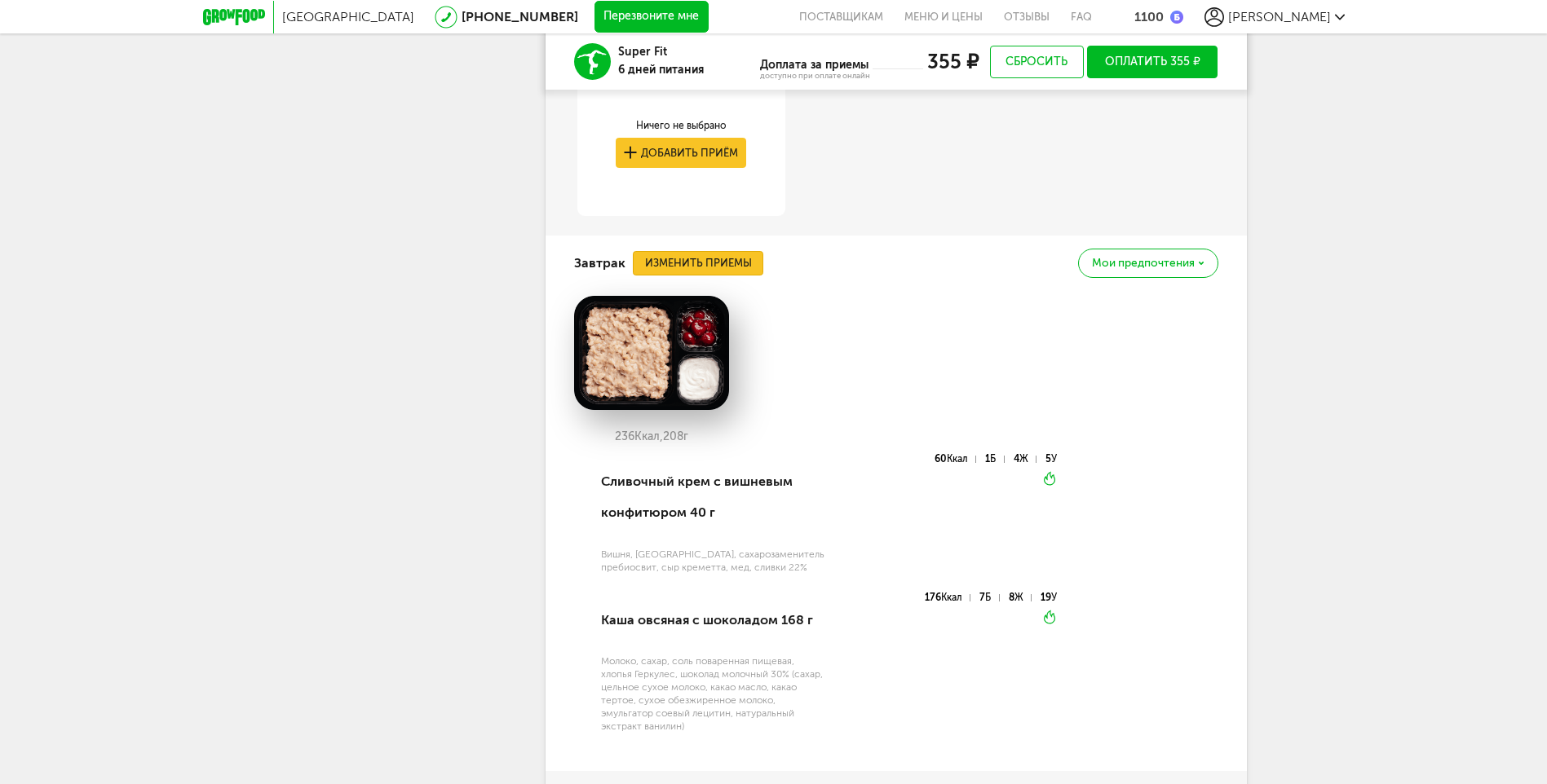
click at [732, 264] on button "Изменить приемы" at bounding box center [698, 263] width 130 height 24
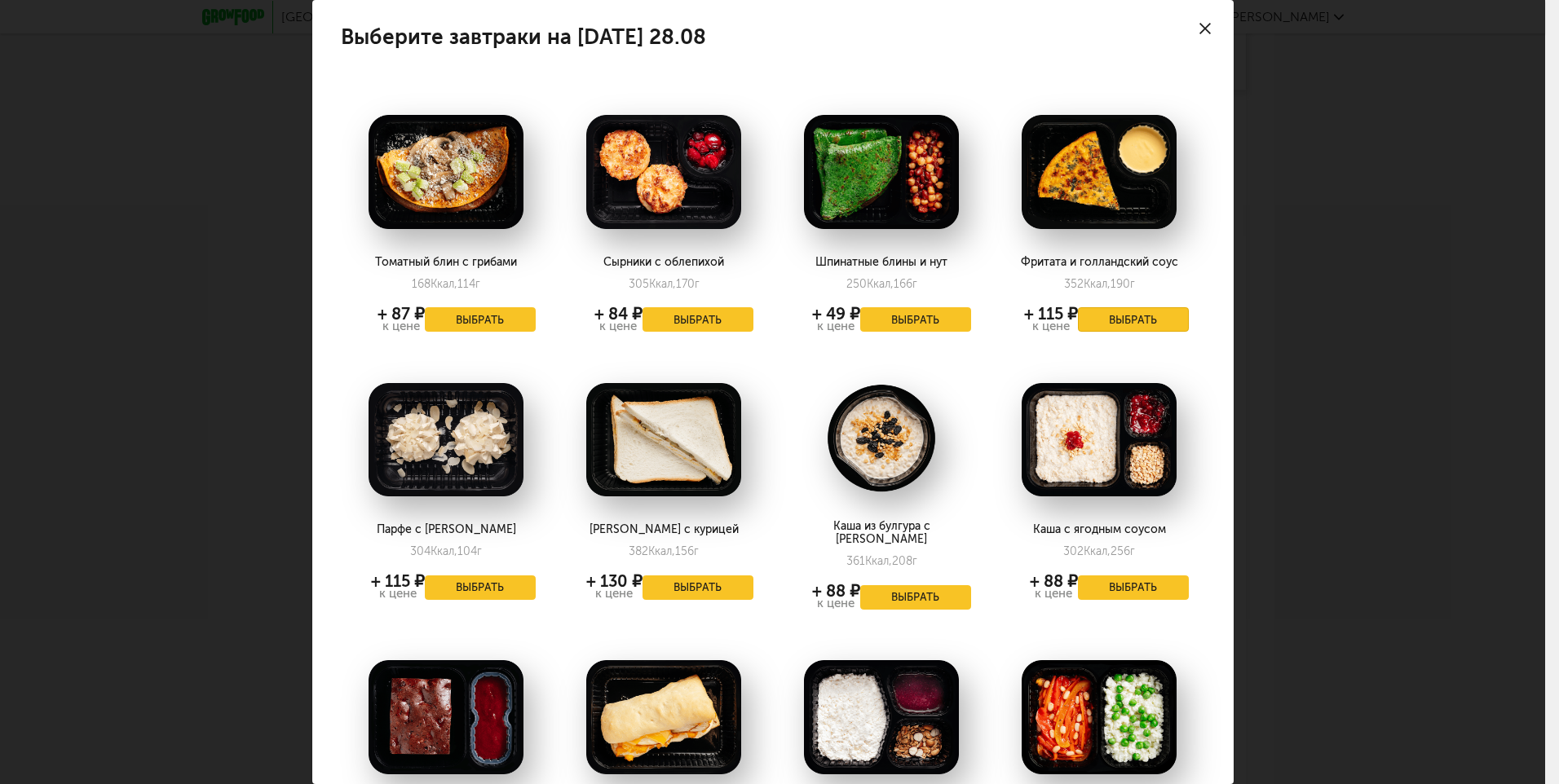
click at [1115, 321] on button "Выбрать" at bounding box center [1133, 319] width 111 height 24
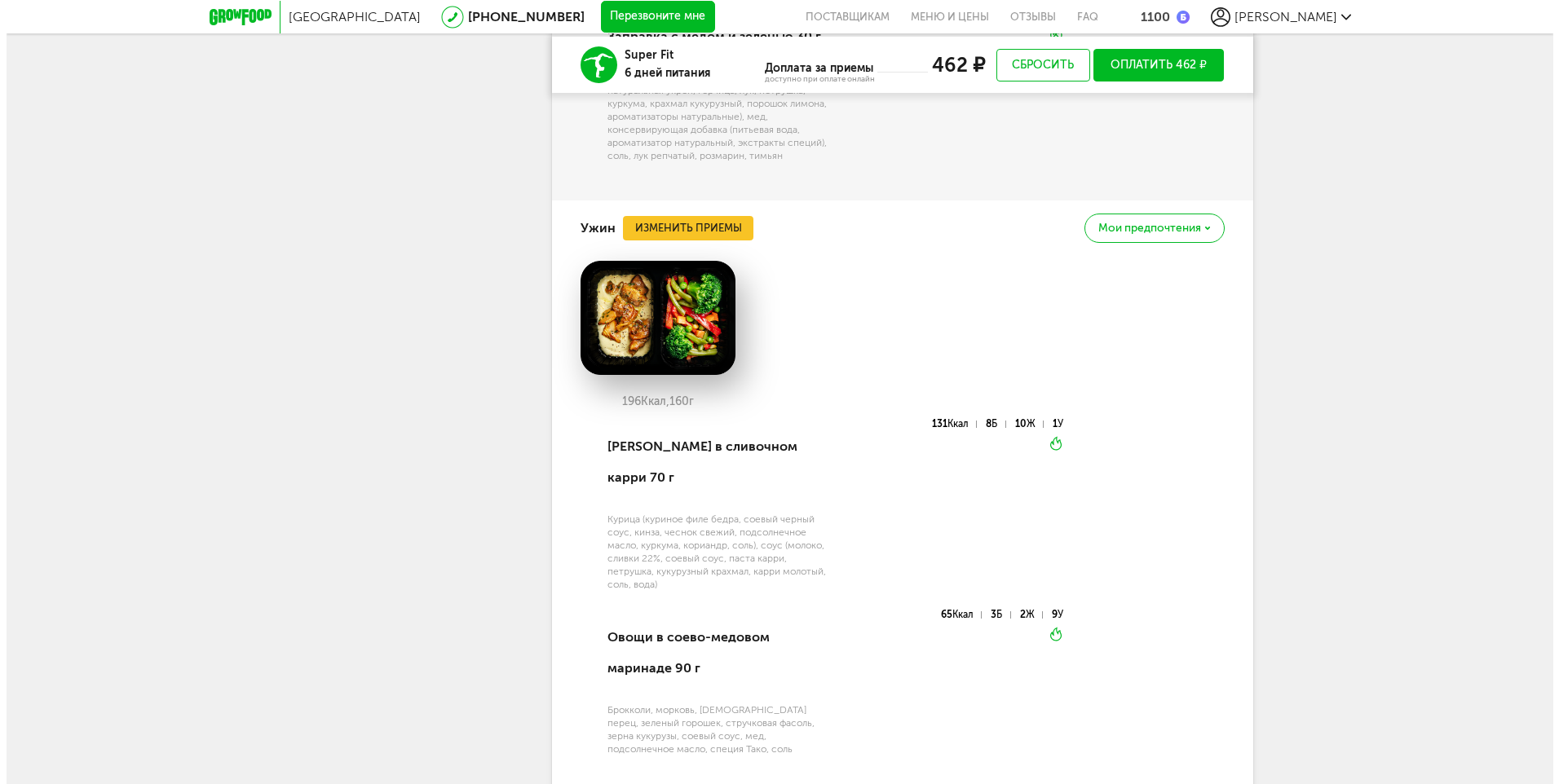
scroll to position [3158, 0]
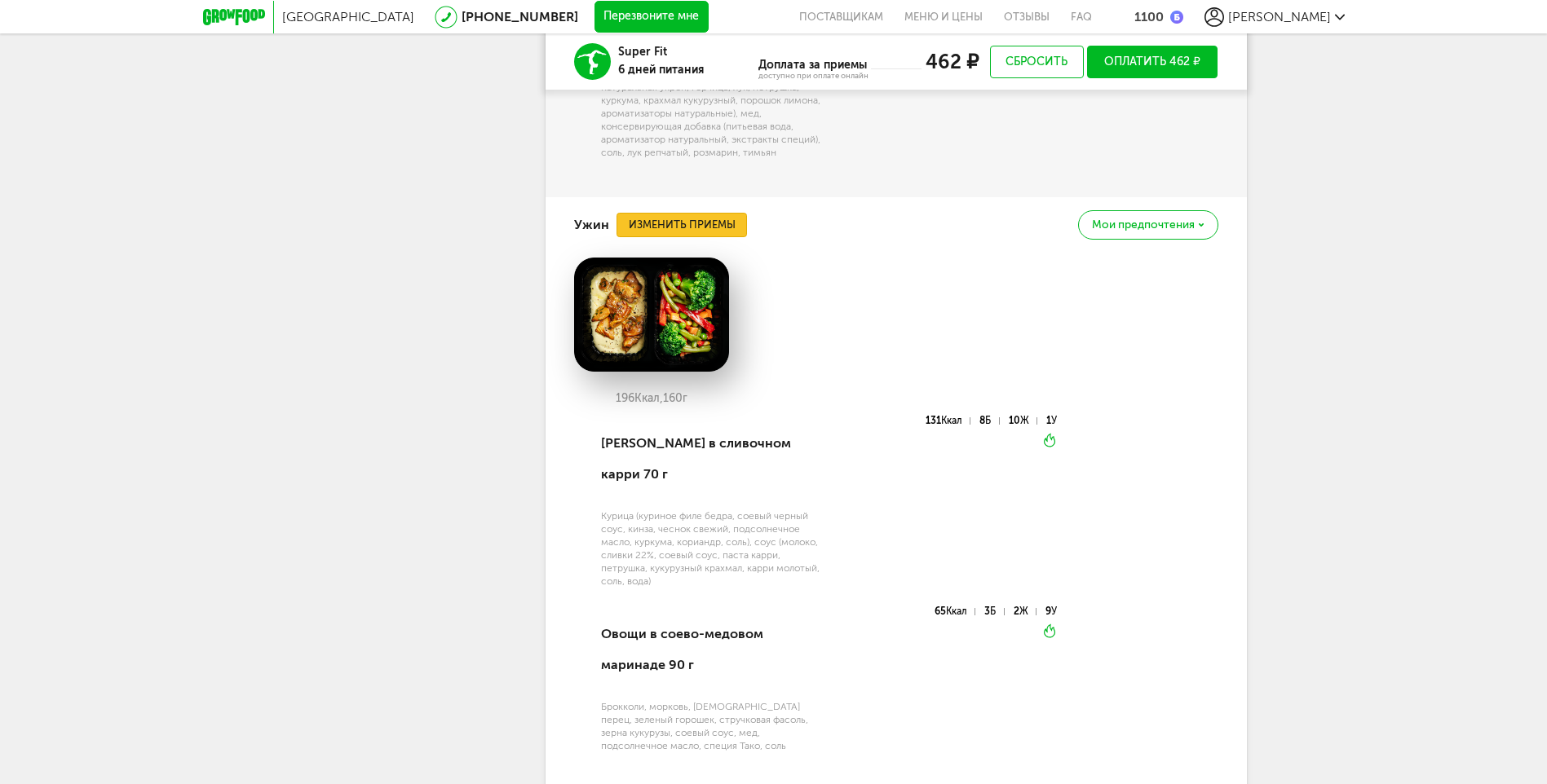
click at [670, 222] on button "Изменить приемы" at bounding box center [681, 225] width 130 height 24
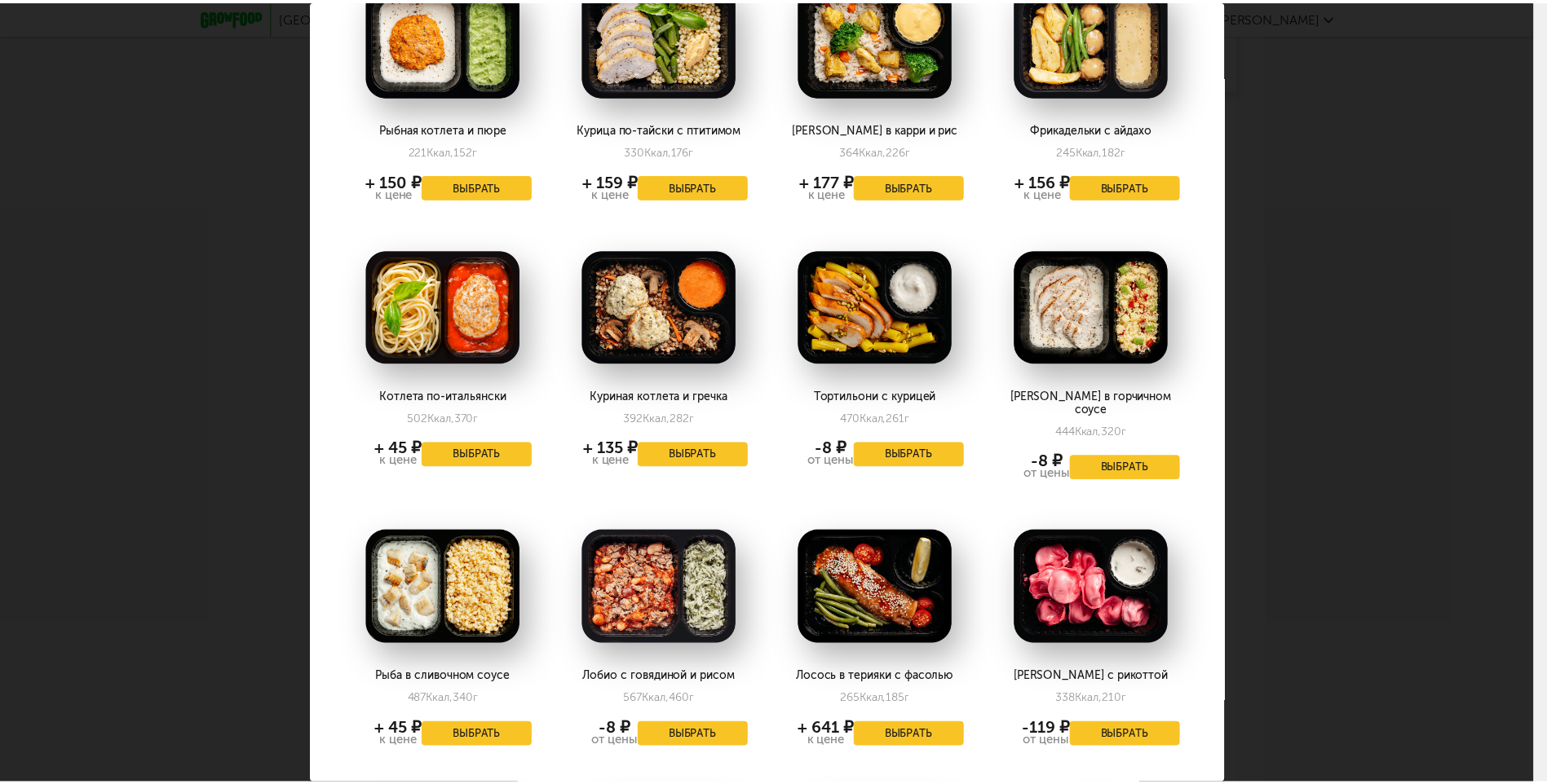
scroll to position [74, 0]
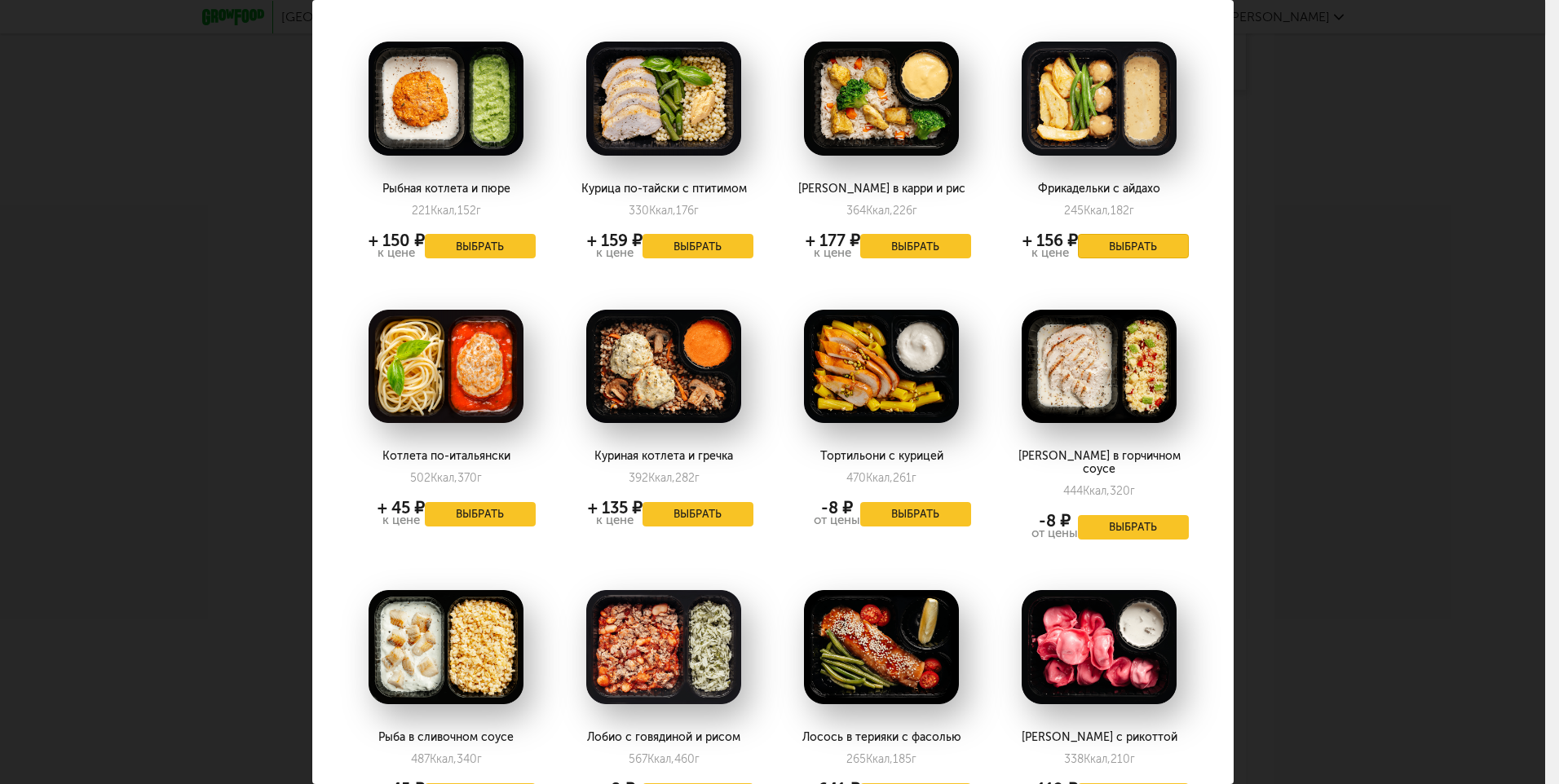
click at [1087, 257] on button "Выбрать" at bounding box center [1133, 246] width 111 height 24
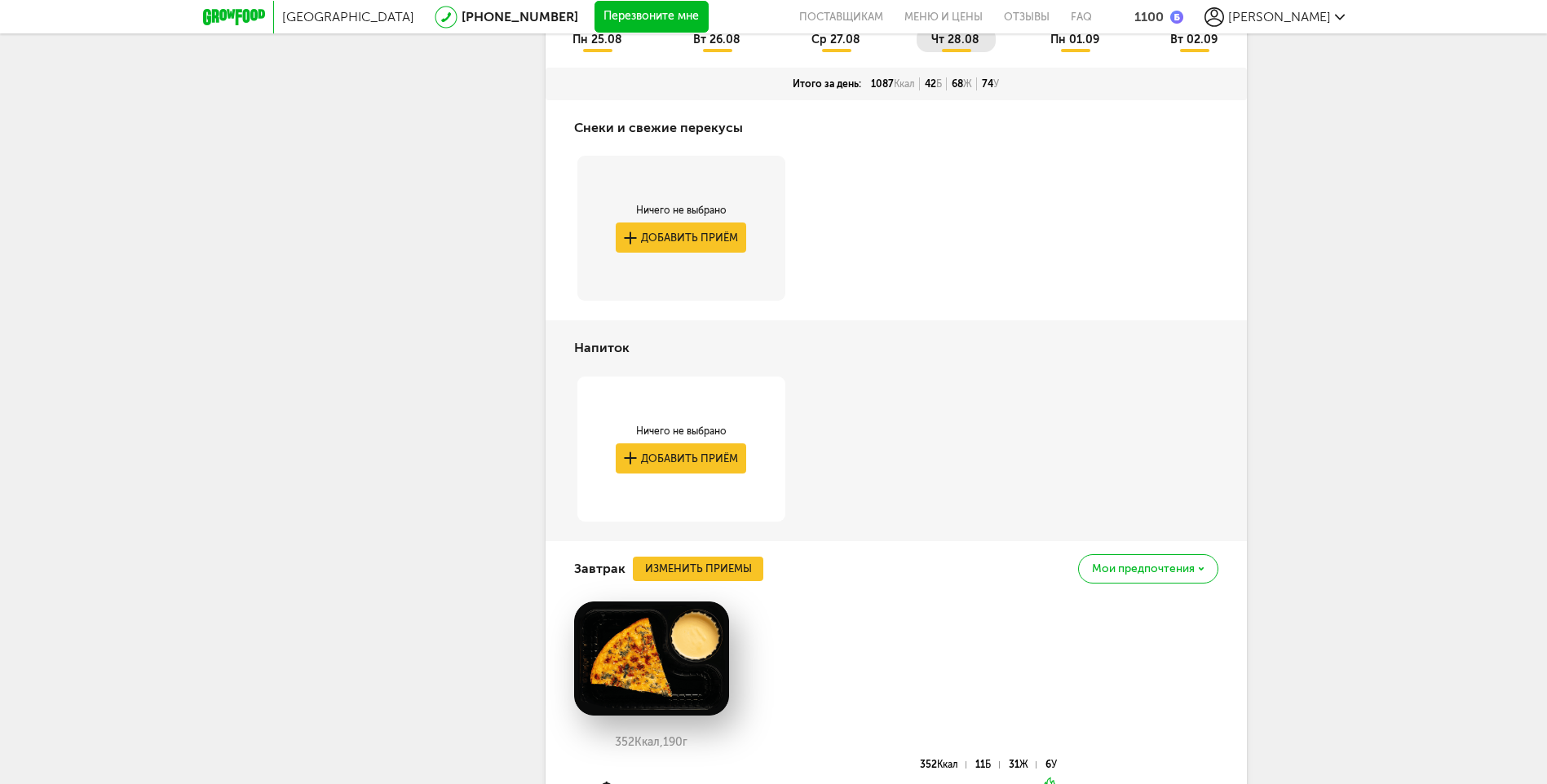
scroll to position [444, 0]
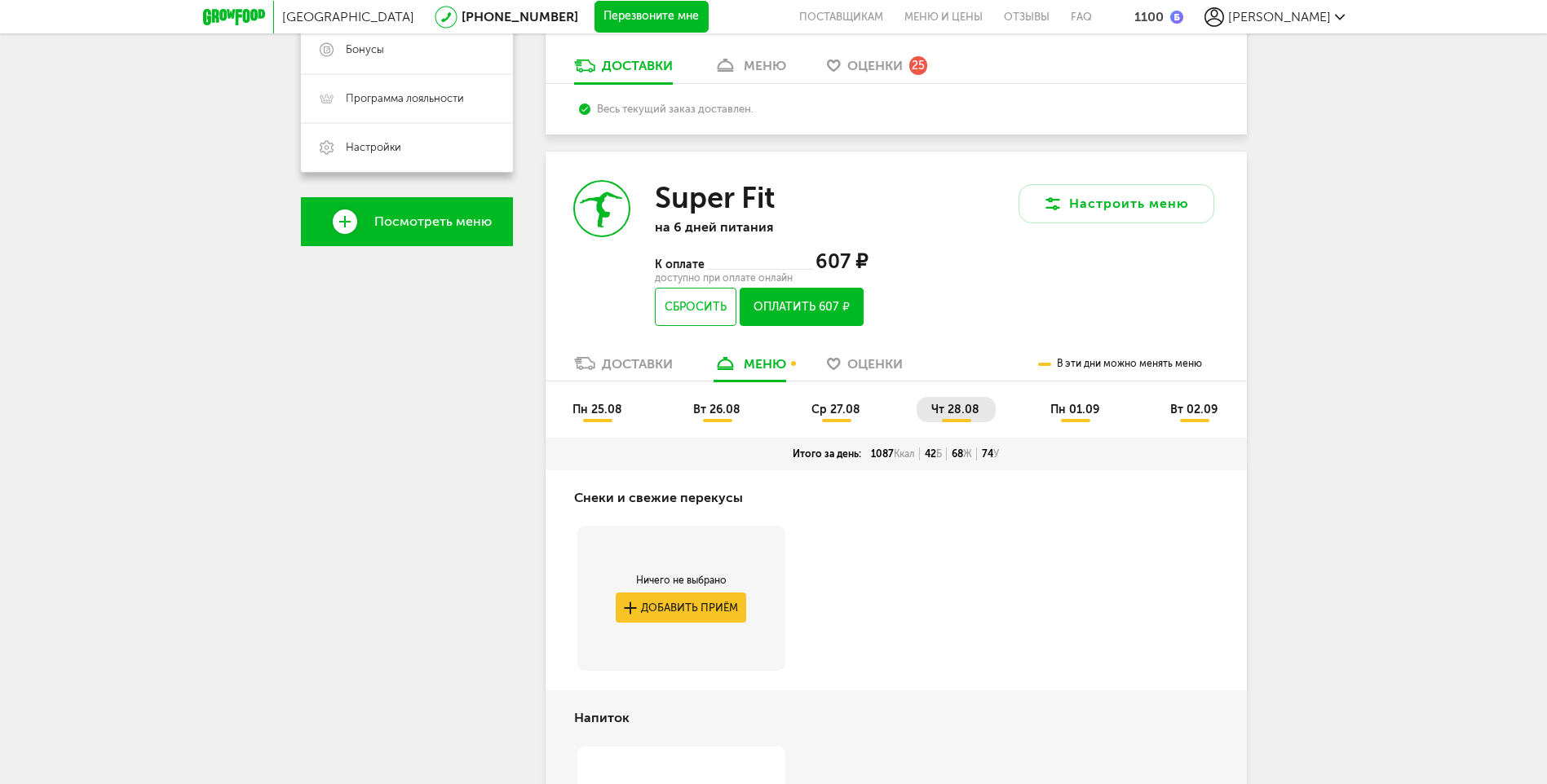
click at [1085, 410] on span "пн 01.09" at bounding box center [1075, 410] width 49 height 14
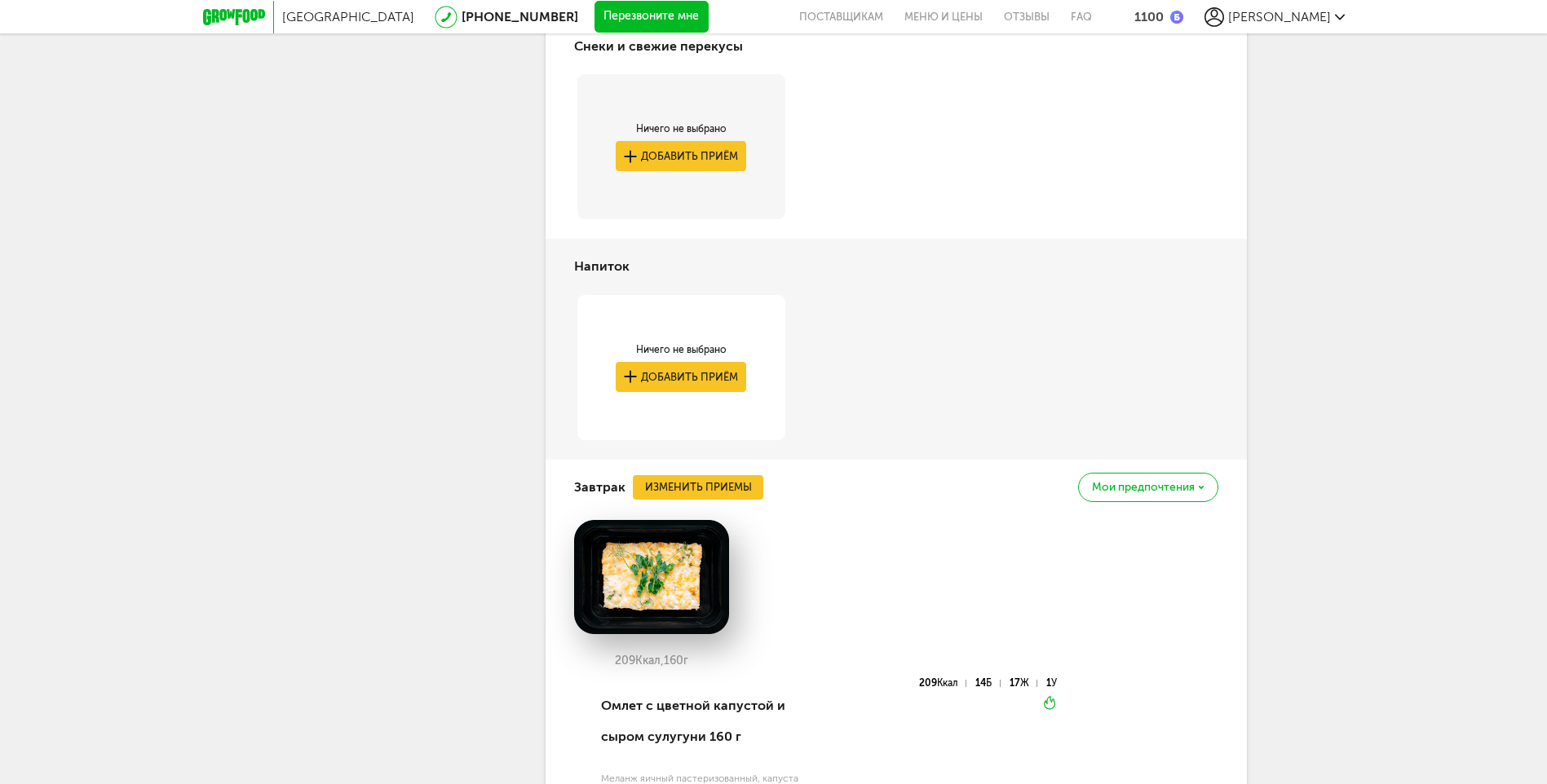
scroll to position [689, 0]
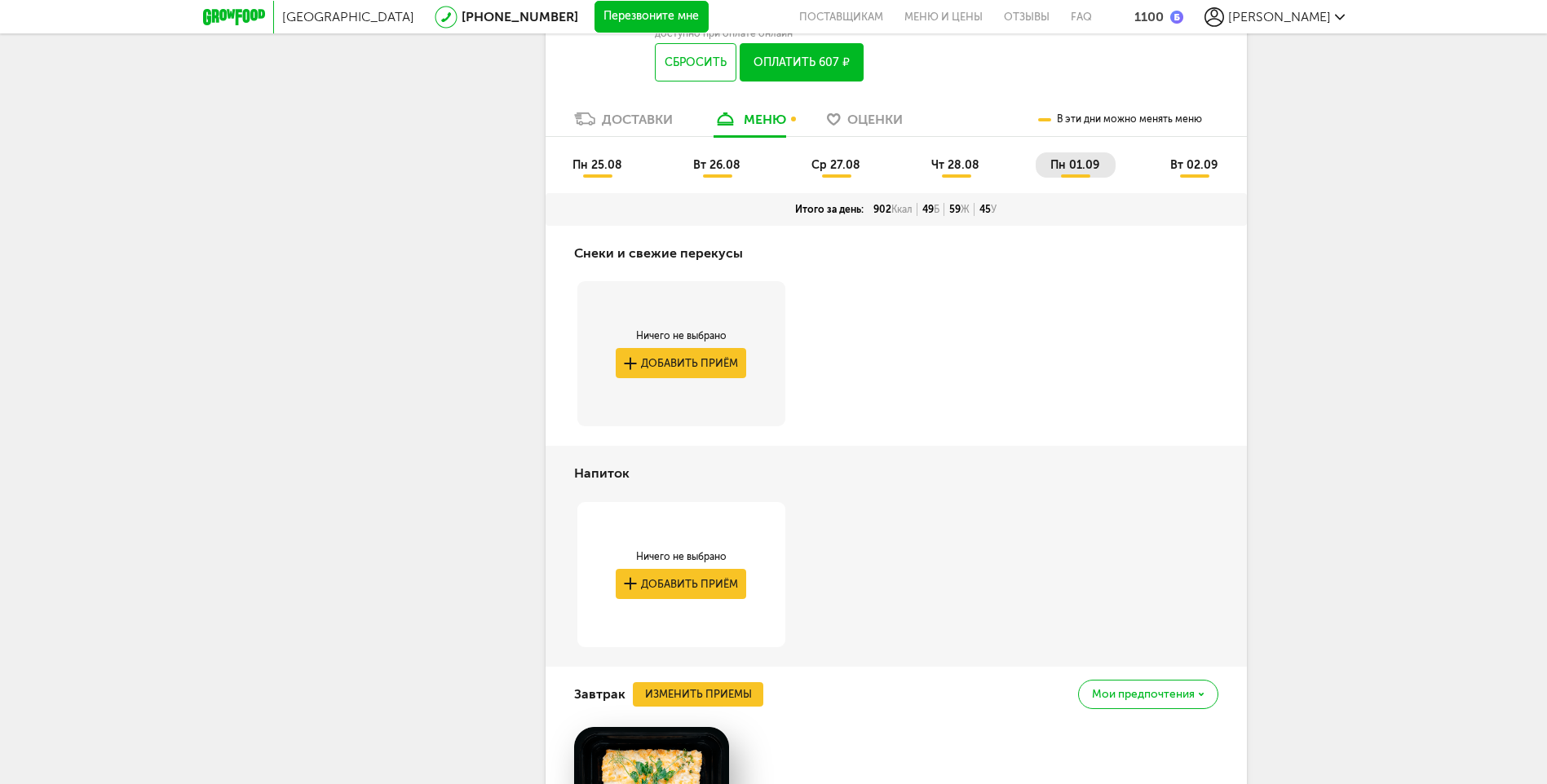
click at [1195, 161] on span "вт 02.09" at bounding box center [1194, 165] width 47 height 14
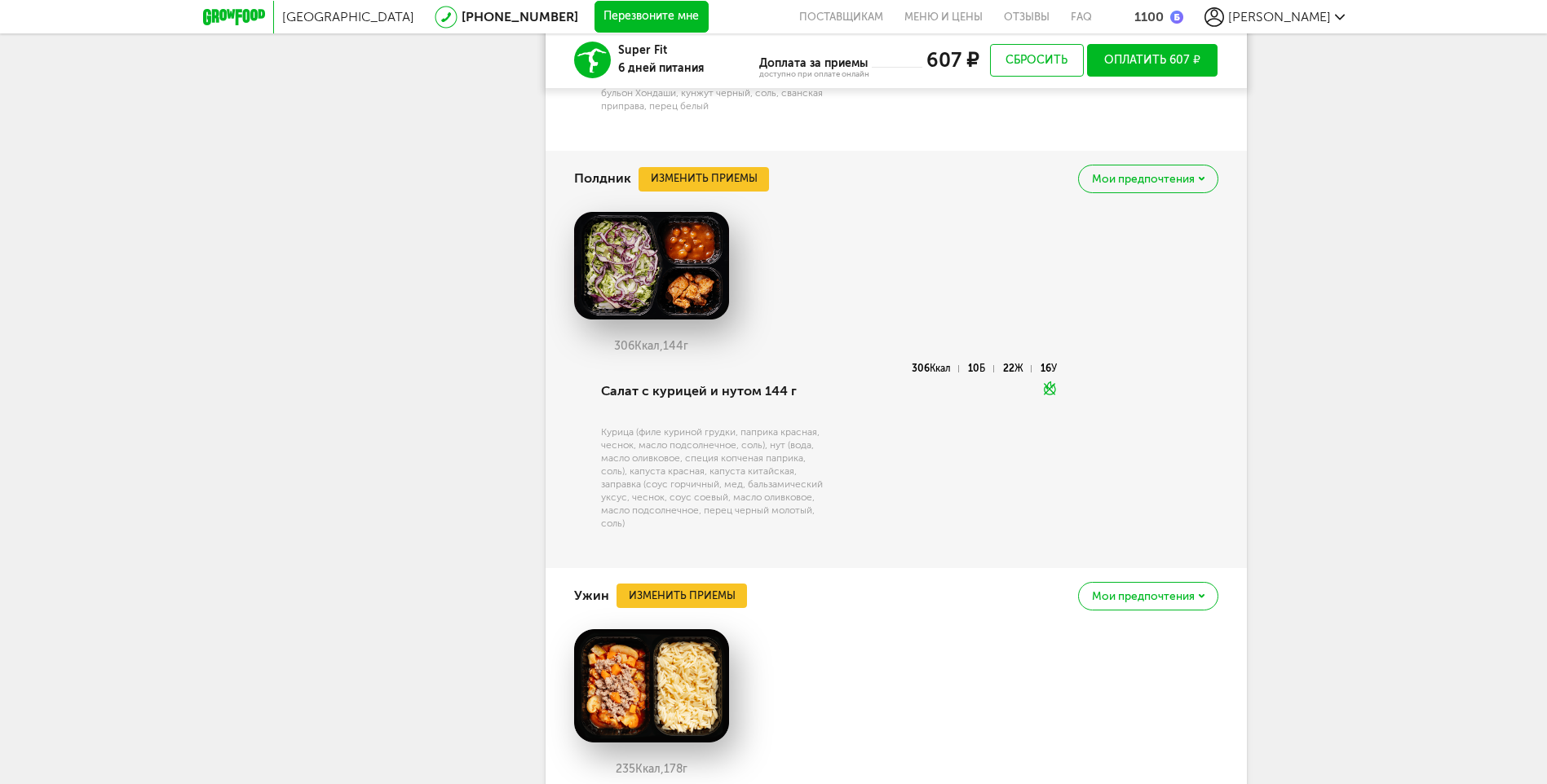
scroll to position [2400, 0]
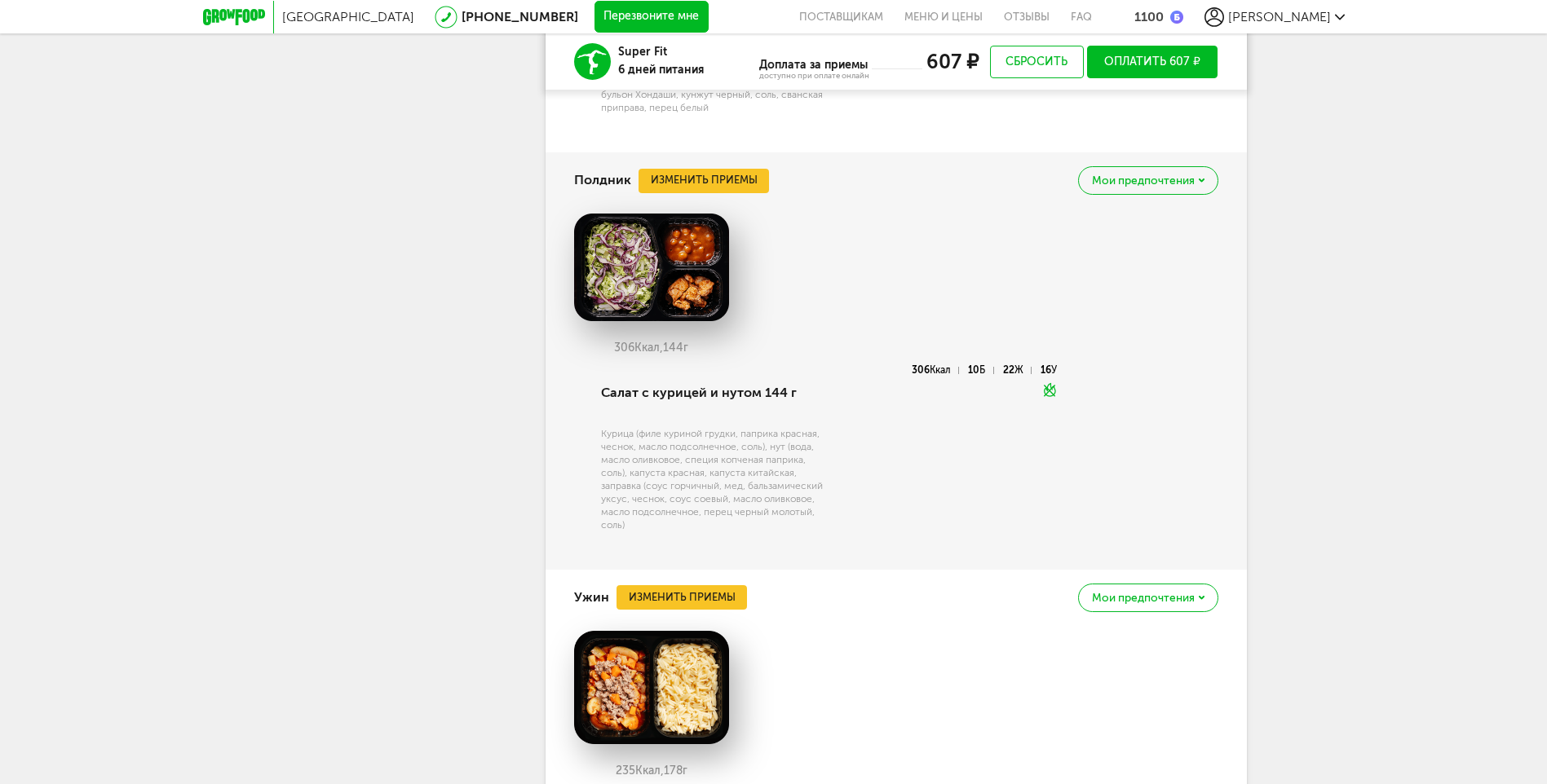
click at [1133, 57] on button "Оплатить 607 ₽" at bounding box center [1152, 62] width 131 height 33
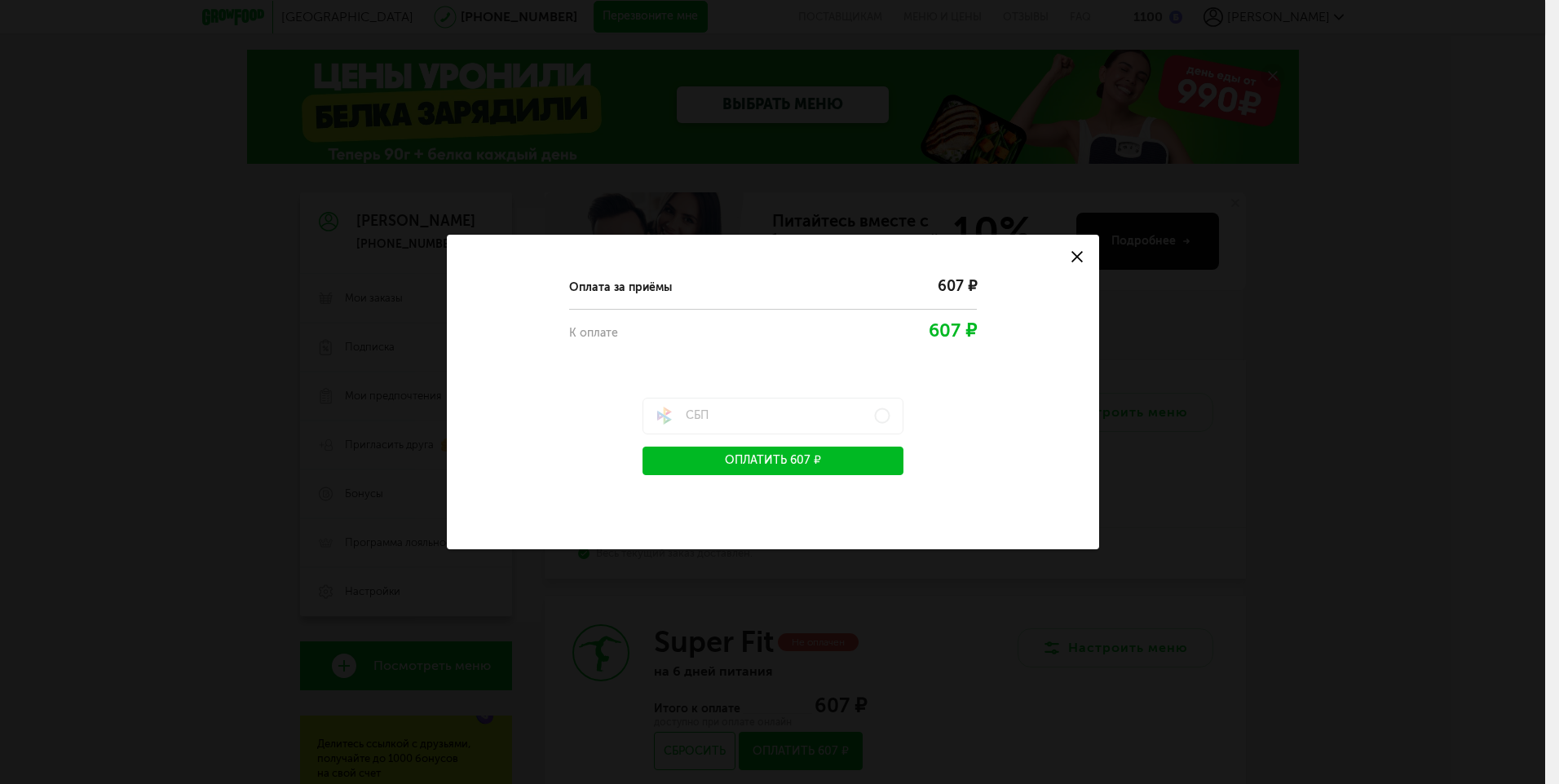
click at [799, 462] on button "Оплатить 607 ₽" at bounding box center [772, 461] width 261 height 29
